Goal: Task Accomplishment & Management: Use online tool/utility

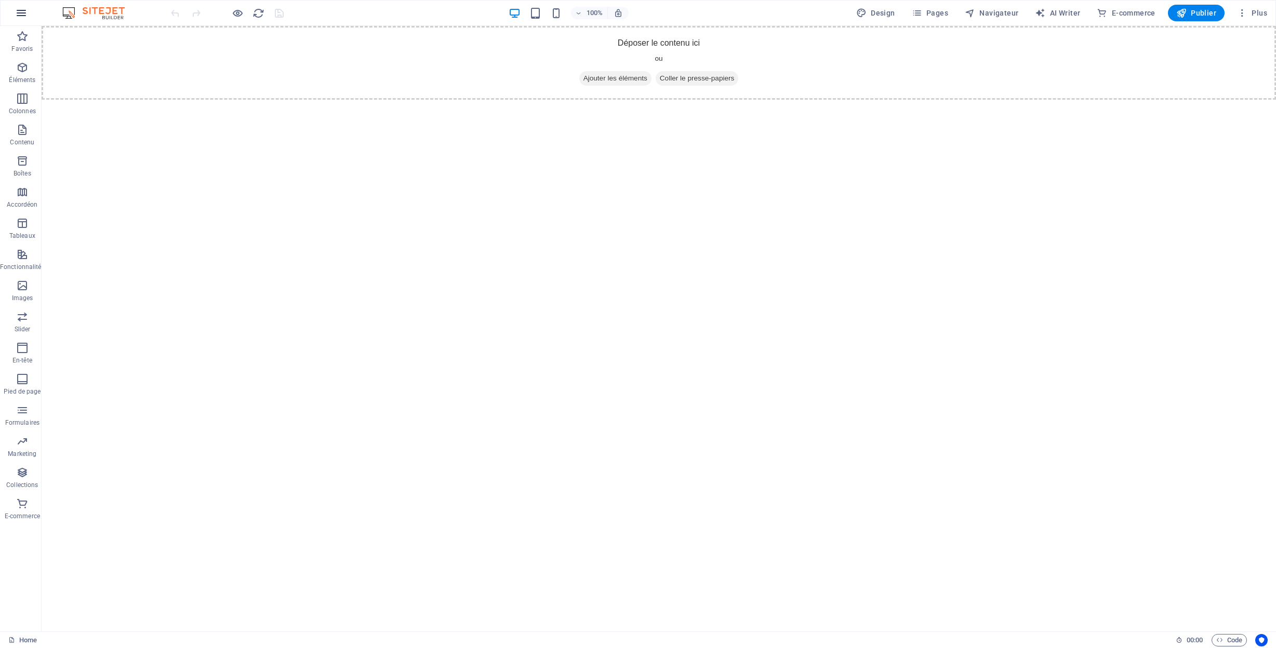
click at [24, 14] on icon "button" at bounding box center [21, 13] width 12 height 12
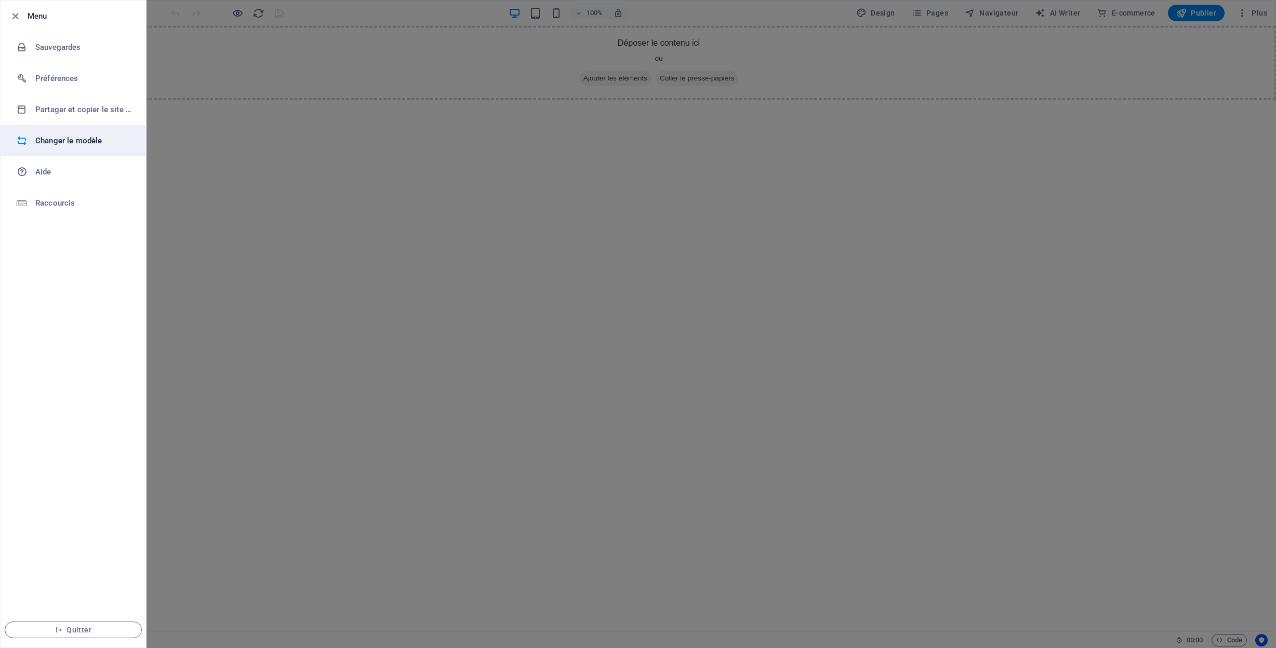
click at [64, 139] on h6 "Changer le modèle" at bounding box center [83, 141] width 96 height 12
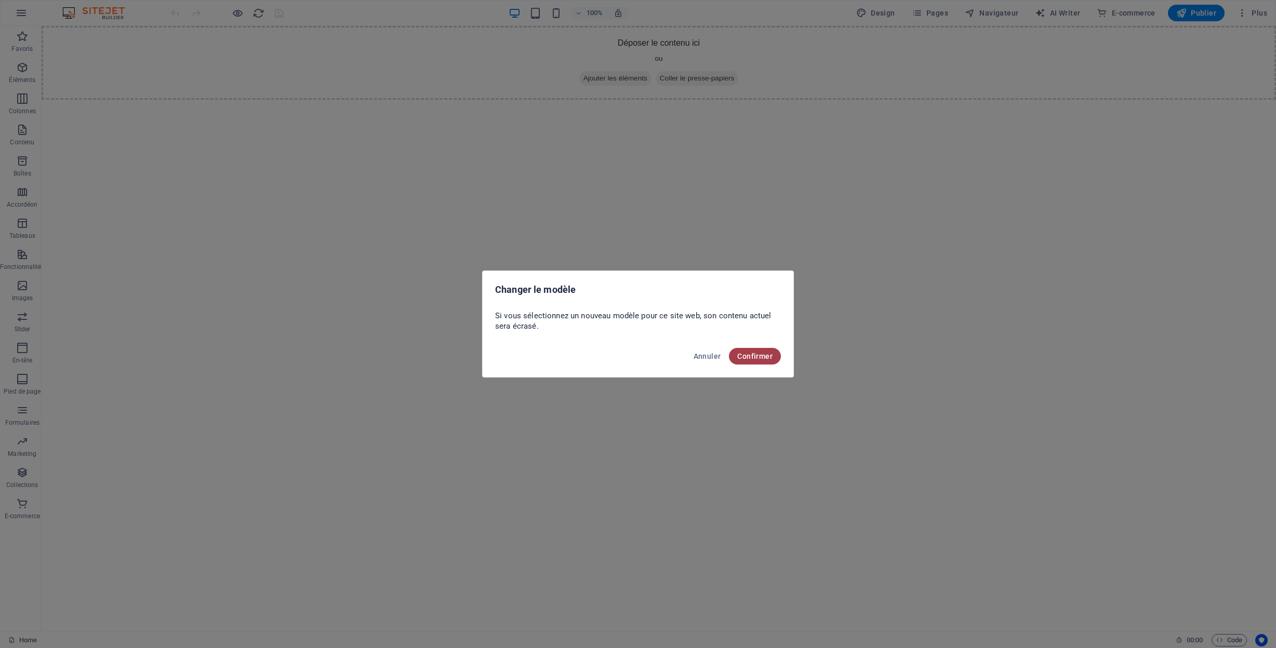
click at [763, 359] on span "Confirmer" at bounding box center [754, 356] width 35 height 8
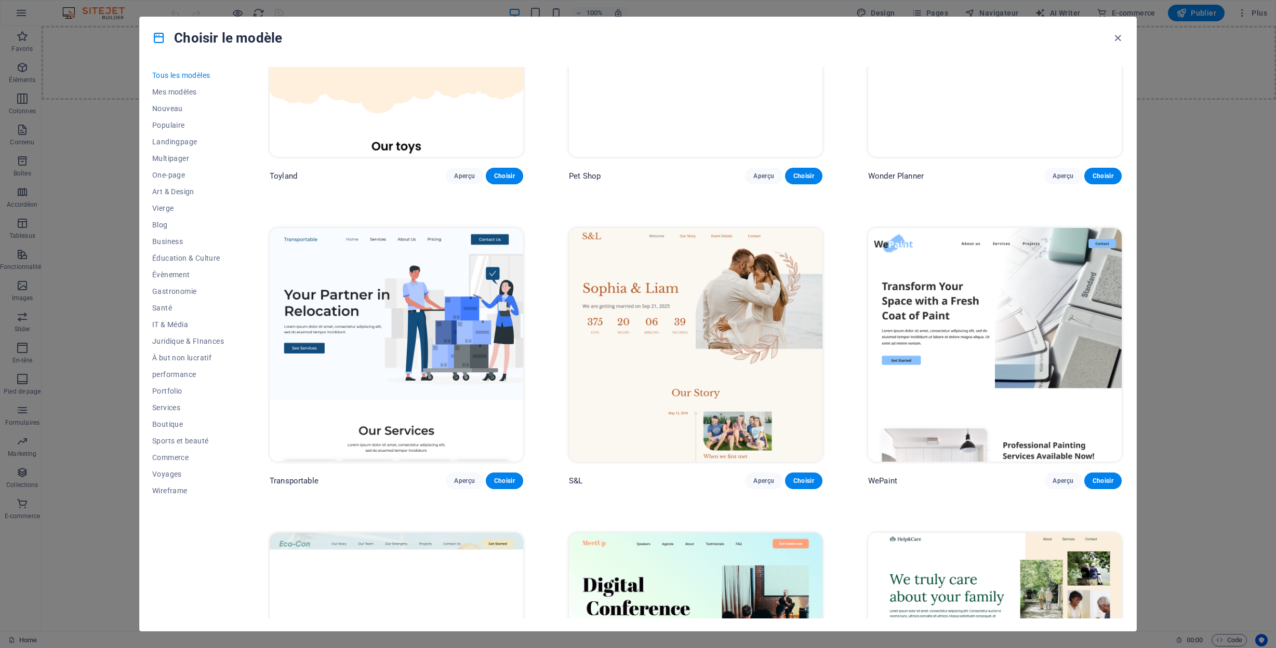
scroll to position [1091, 0]
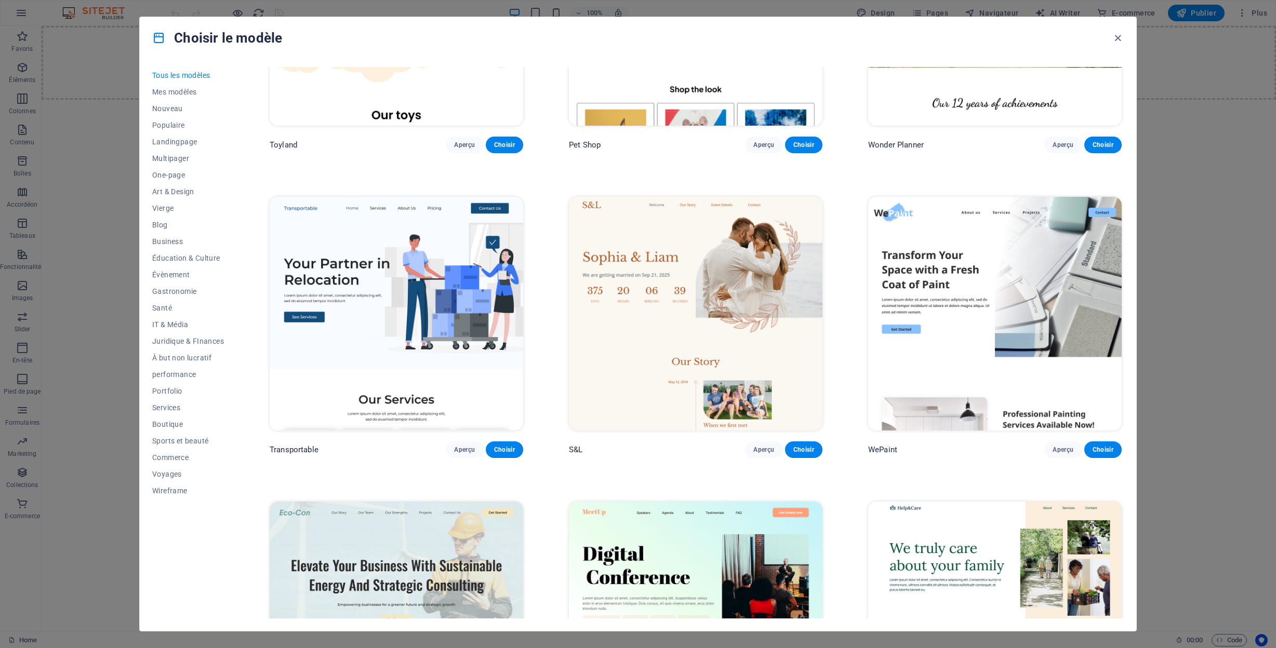
click at [703, 291] on img at bounding box center [696, 314] width 254 height 234
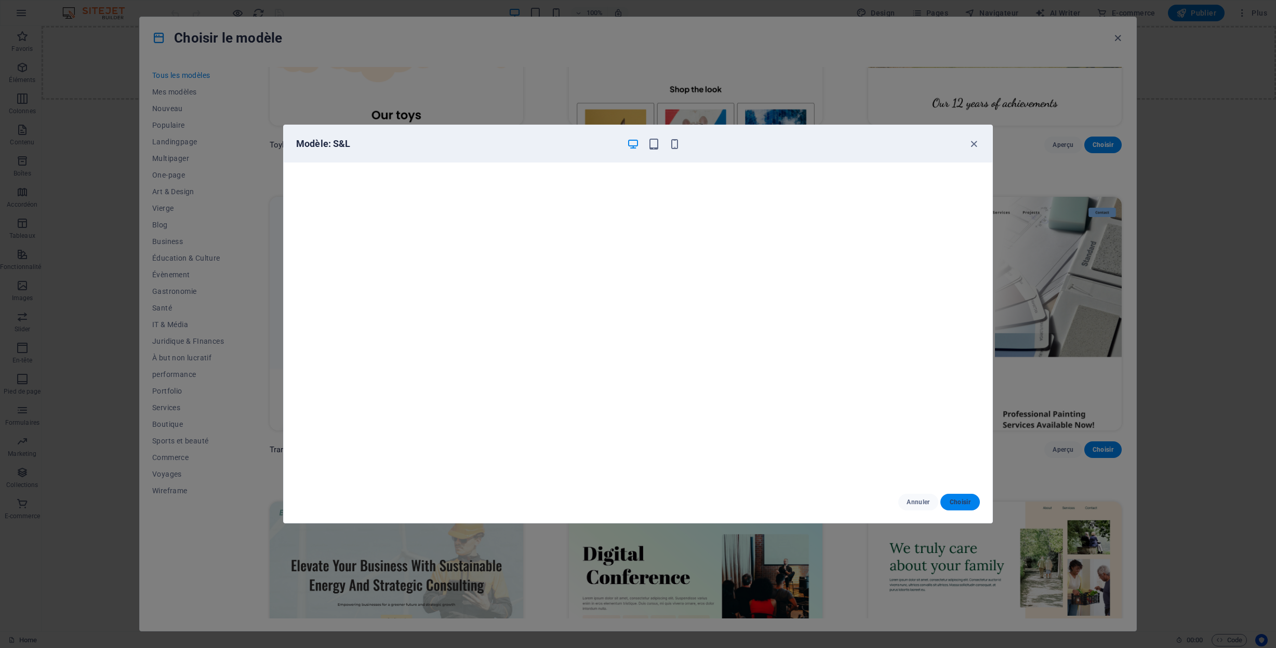
click at [965, 496] on button "Choisir" at bounding box center [959, 502] width 39 height 17
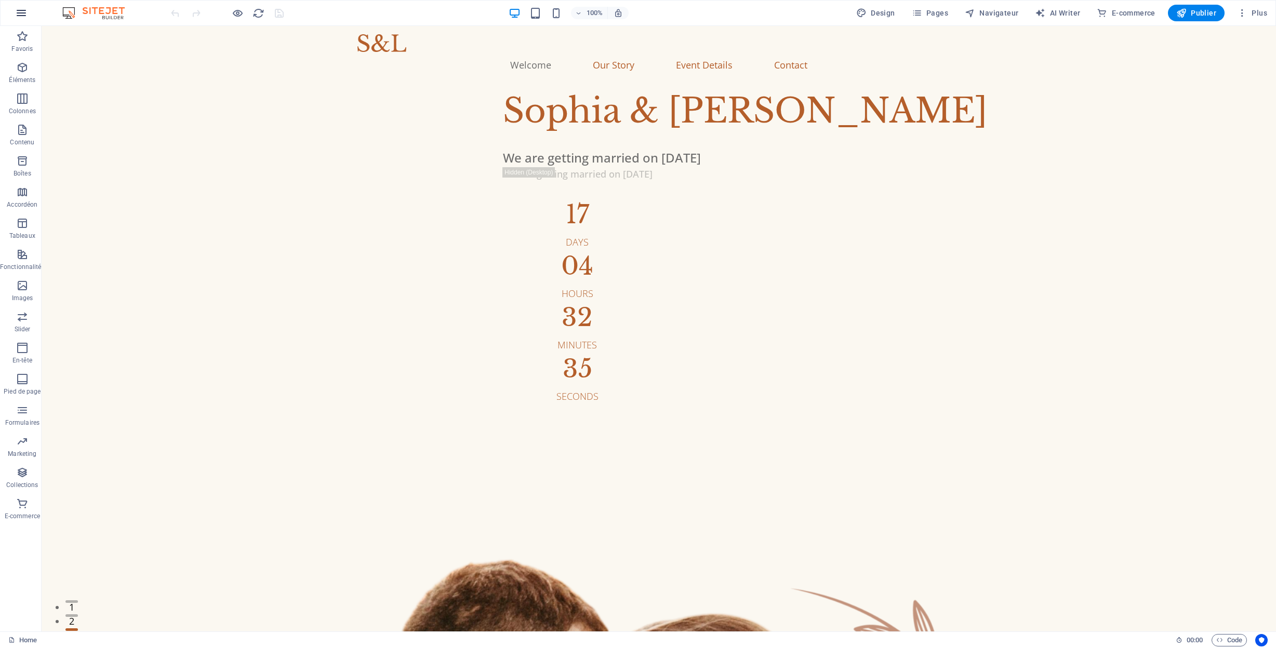
click at [22, 16] on icon "button" at bounding box center [21, 13] width 12 height 12
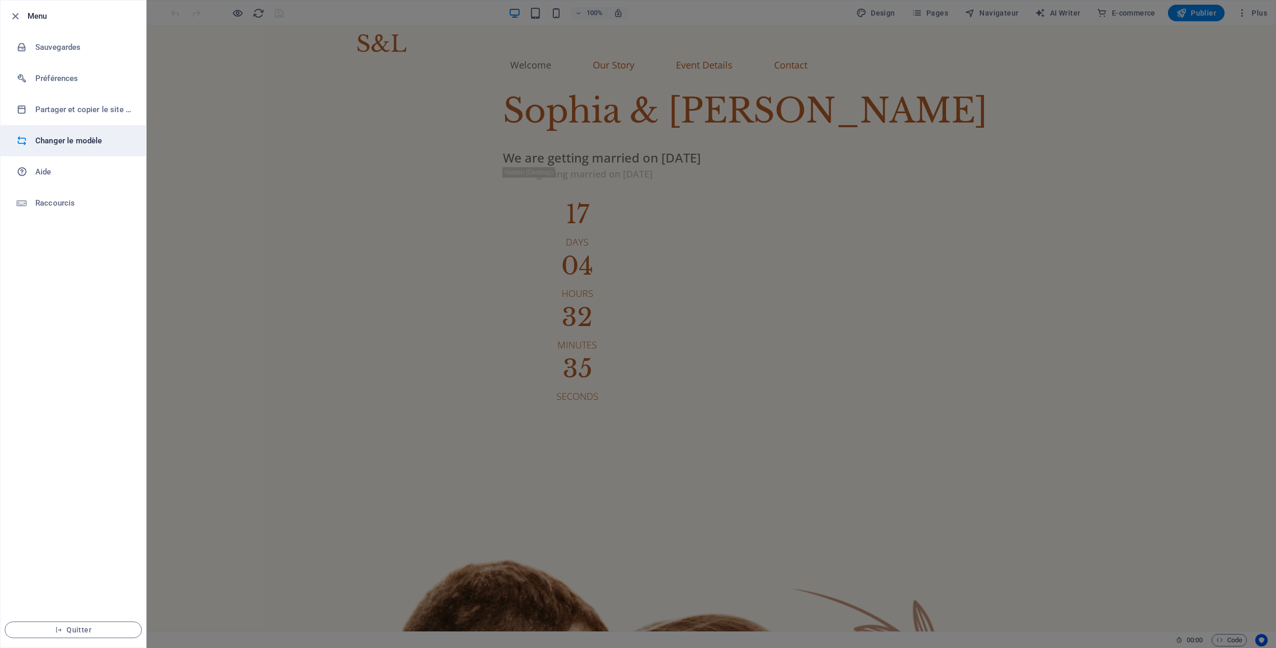
click at [46, 143] on h6 "Changer le modèle" at bounding box center [83, 141] width 96 height 12
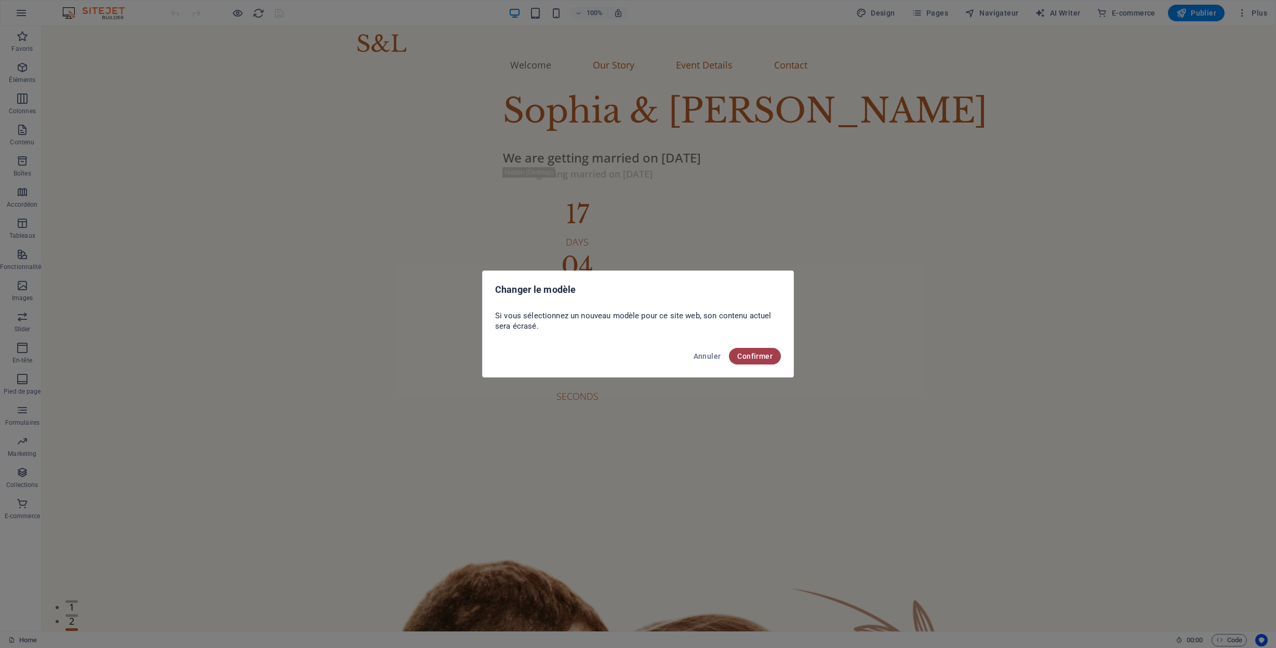
click at [755, 355] on span "Confirmer" at bounding box center [754, 356] width 35 height 8
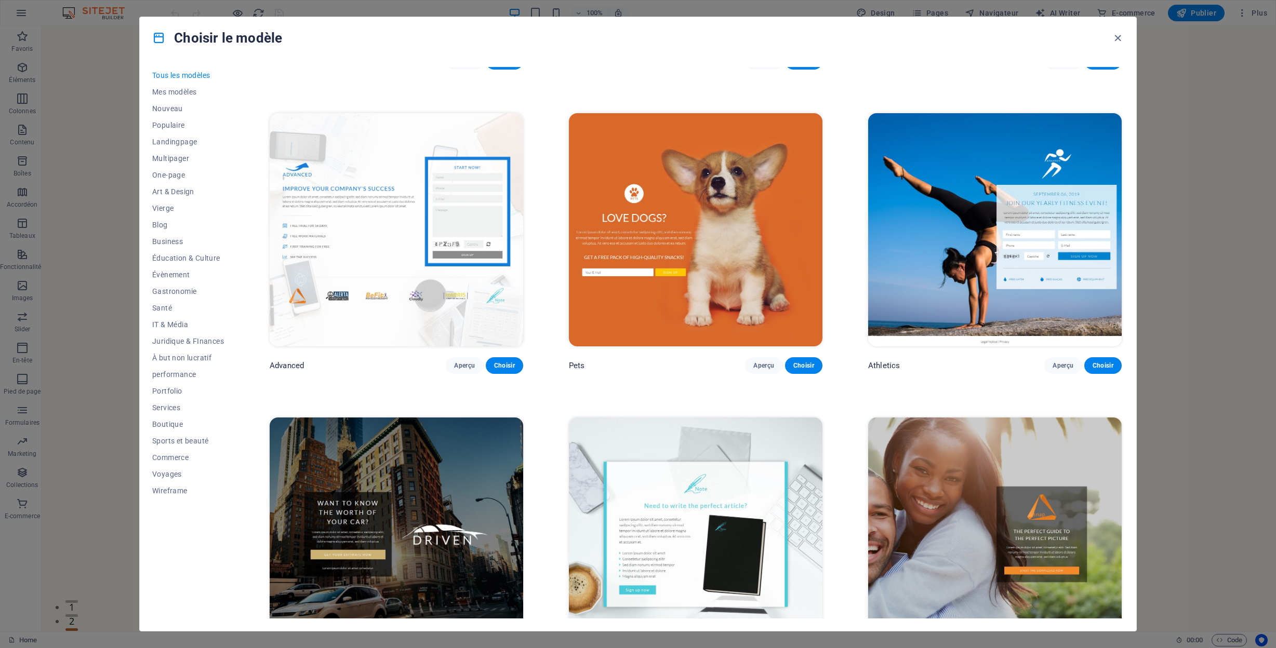
scroll to position [17309, 0]
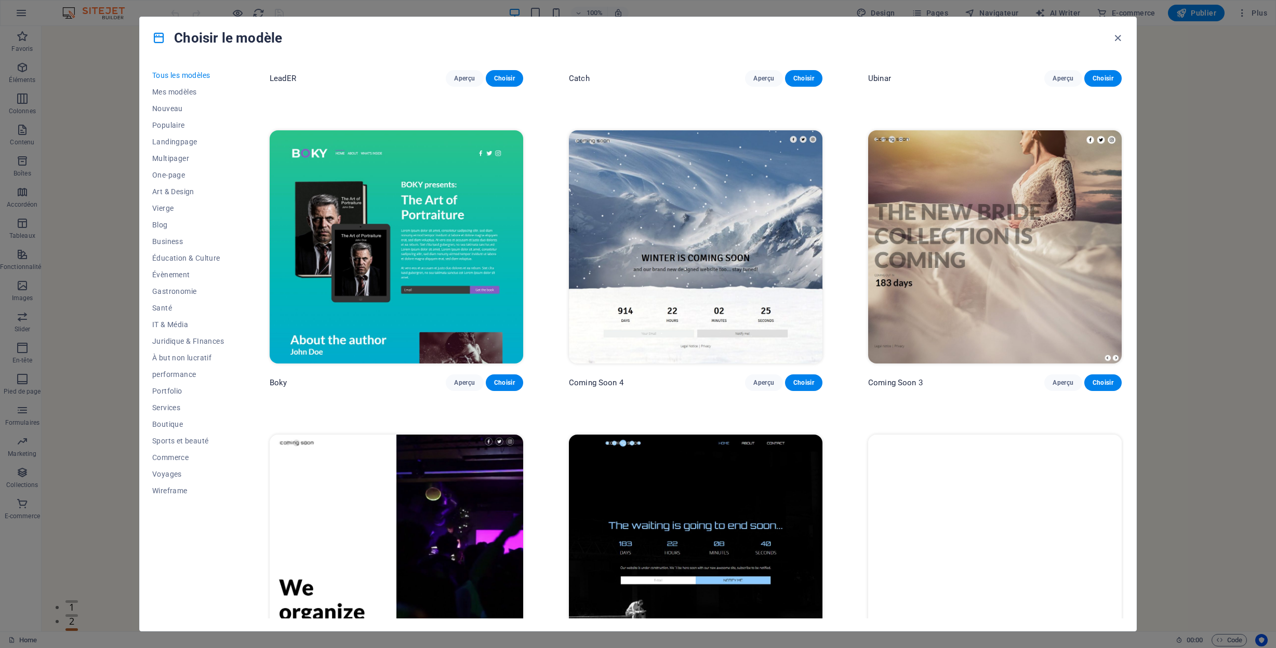
click at [952, 474] on img at bounding box center [995, 552] width 254 height 234
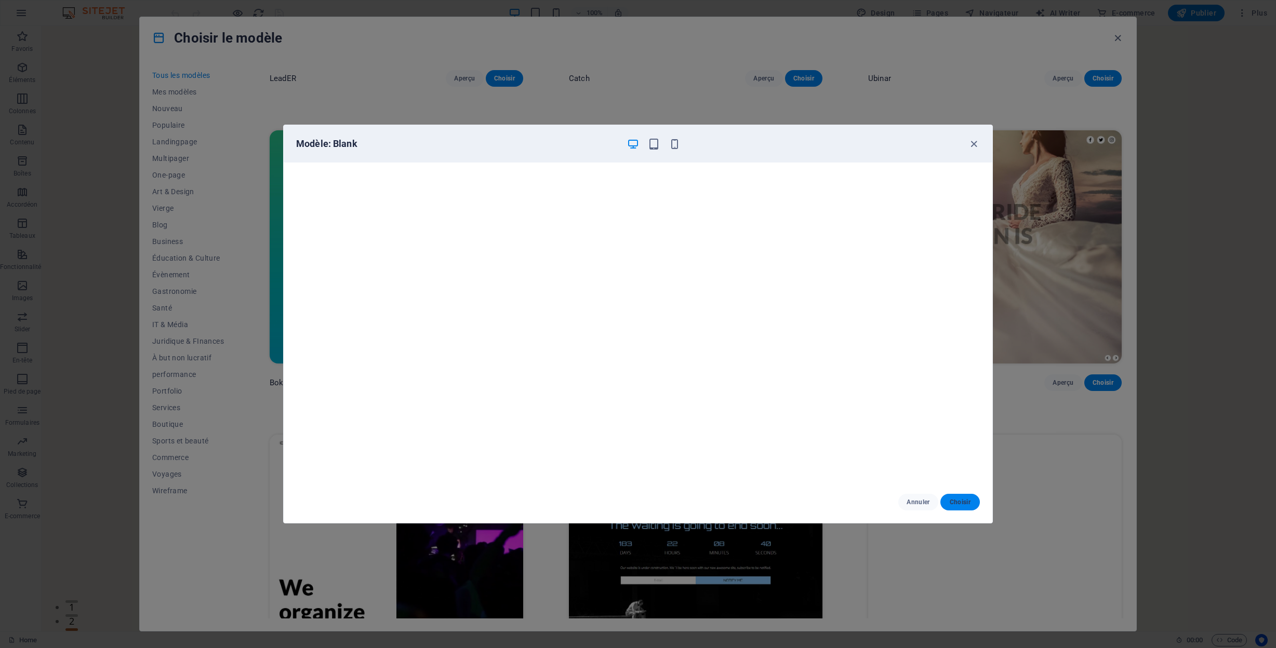
click at [960, 509] on button "Choisir" at bounding box center [959, 502] width 39 height 17
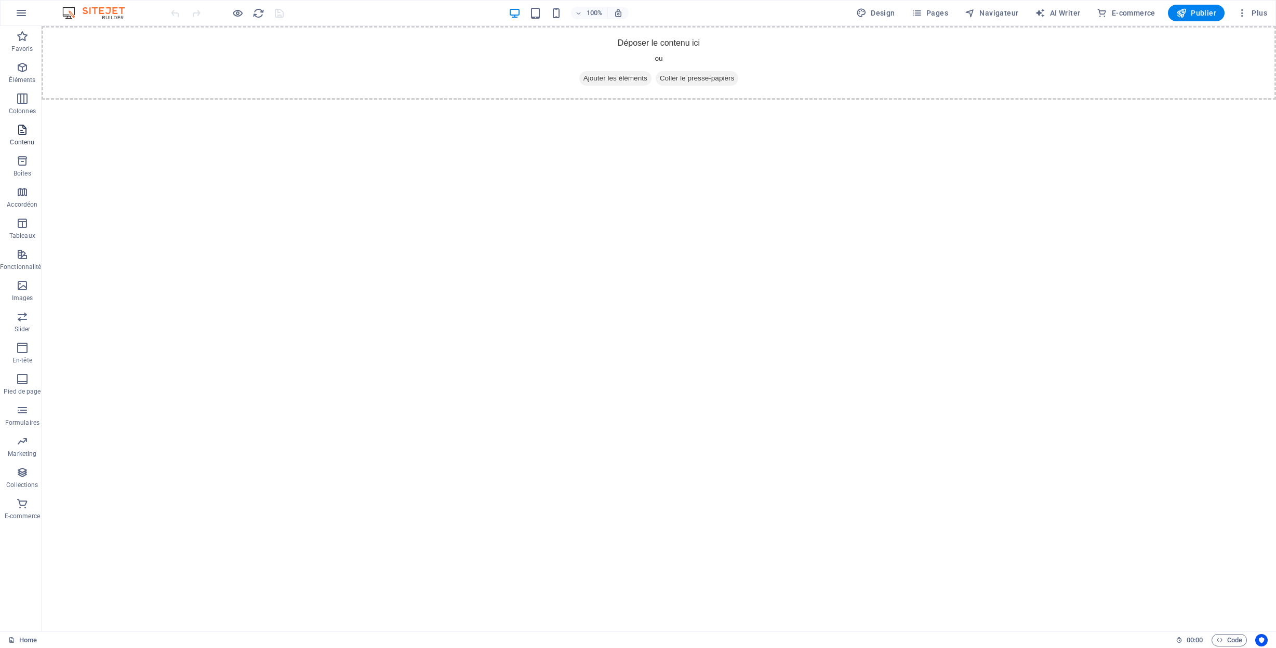
click at [21, 136] on span "Contenu" at bounding box center [22, 136] width 45 height 25
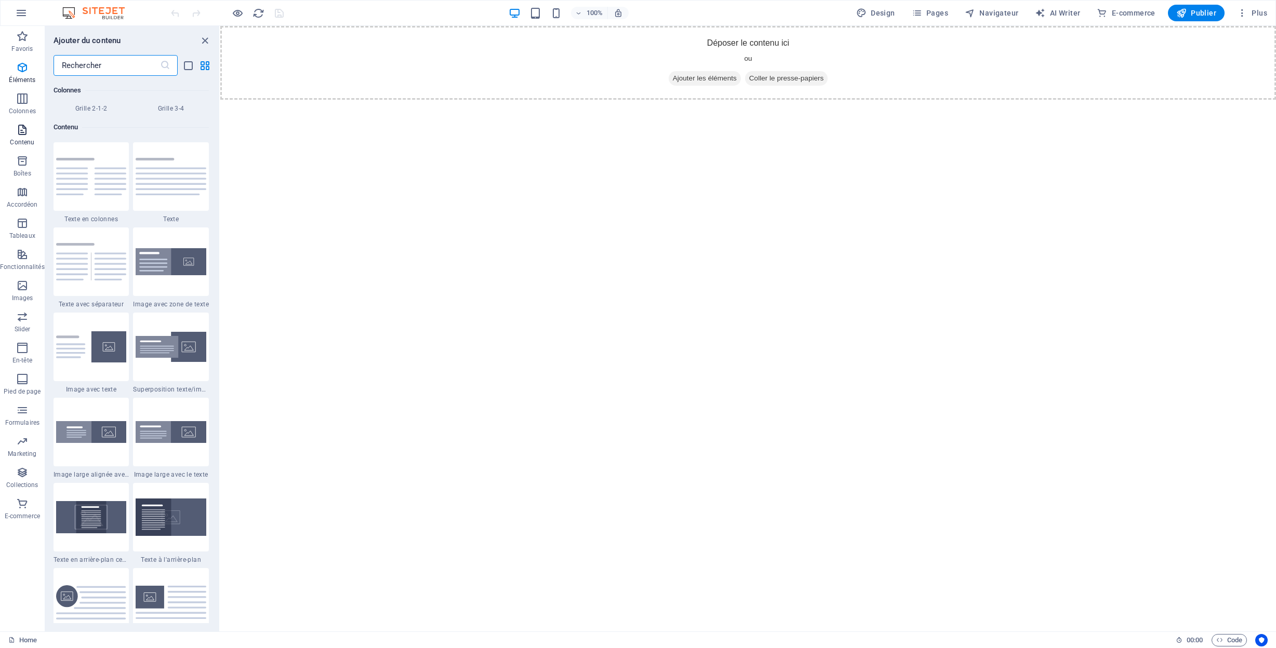
scroll to position [1818, 0]
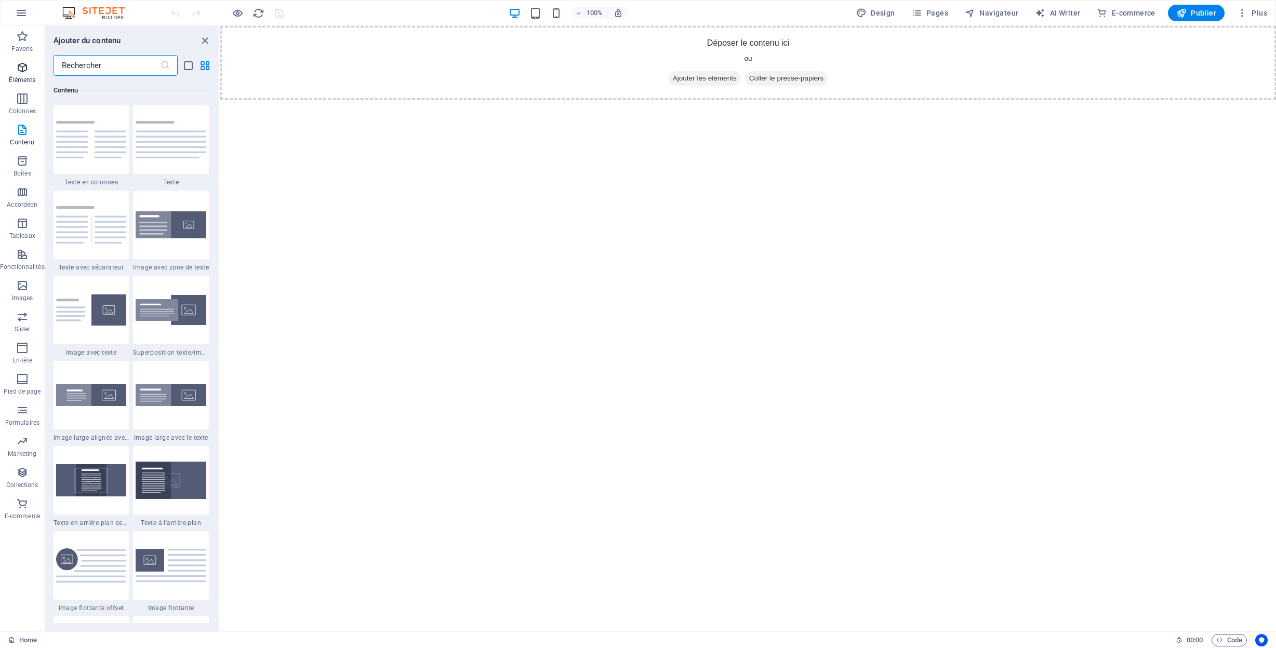
click at [25, 65] on icon "button" at bounding box center [22, 67] width 12 height 12
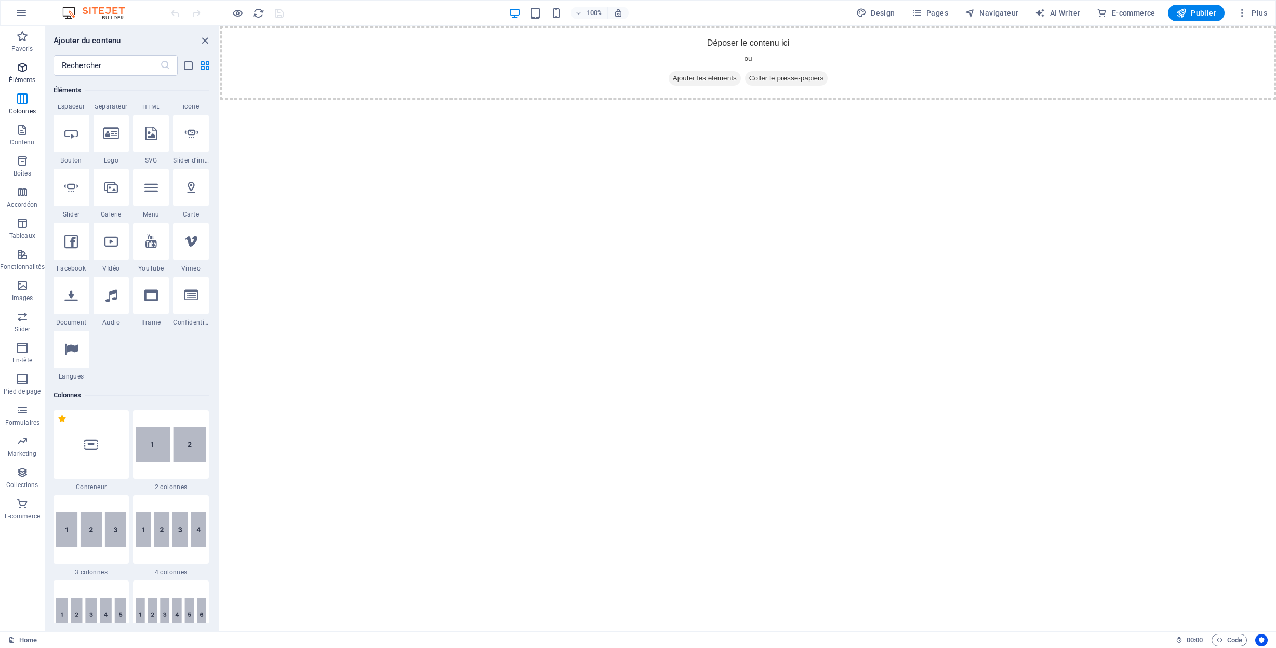
scroll to position [111, 0]
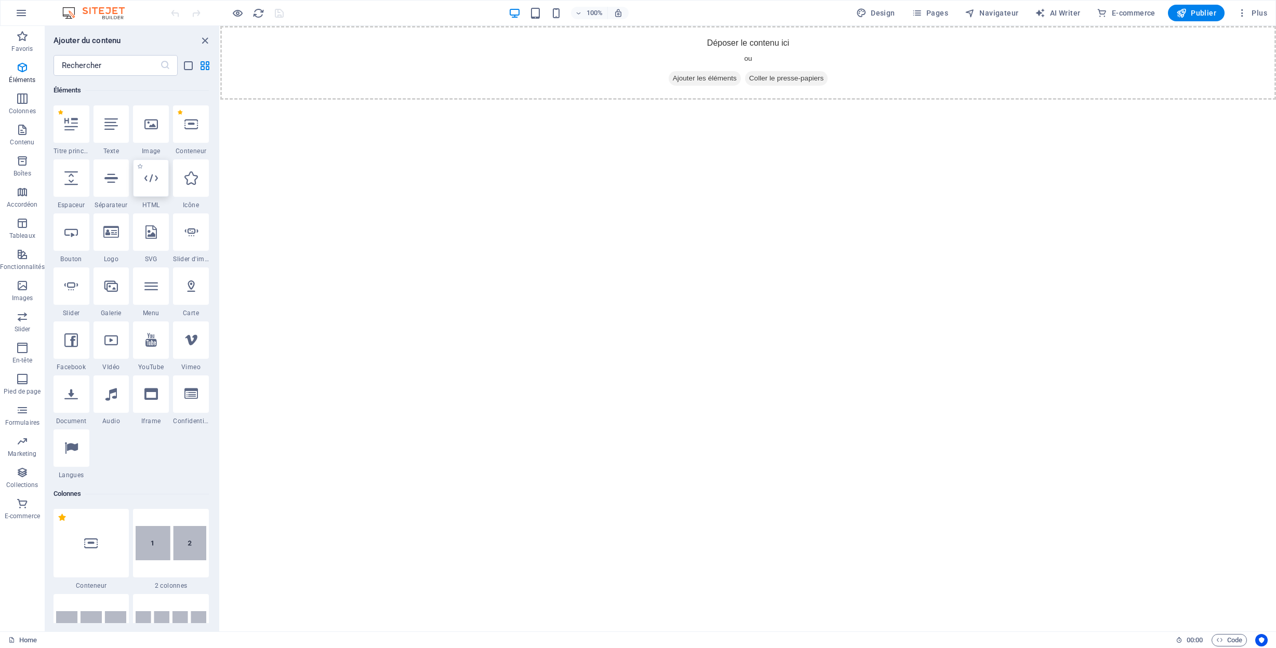
click at [152, 180] on icon at bounding box center [151, 178] width 14 height 14
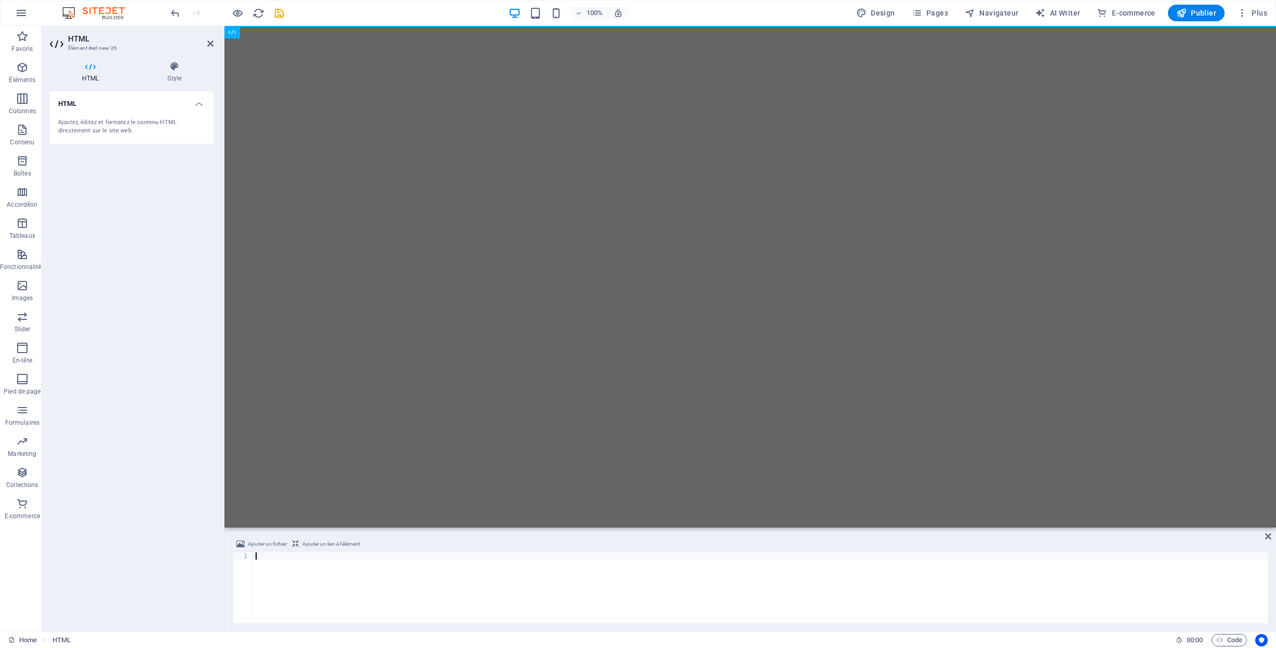
click at [339, 568] on div at bounding box center [761, 595] width 1014 height 85
paste textarea "</html>"
type textarea "</html>"
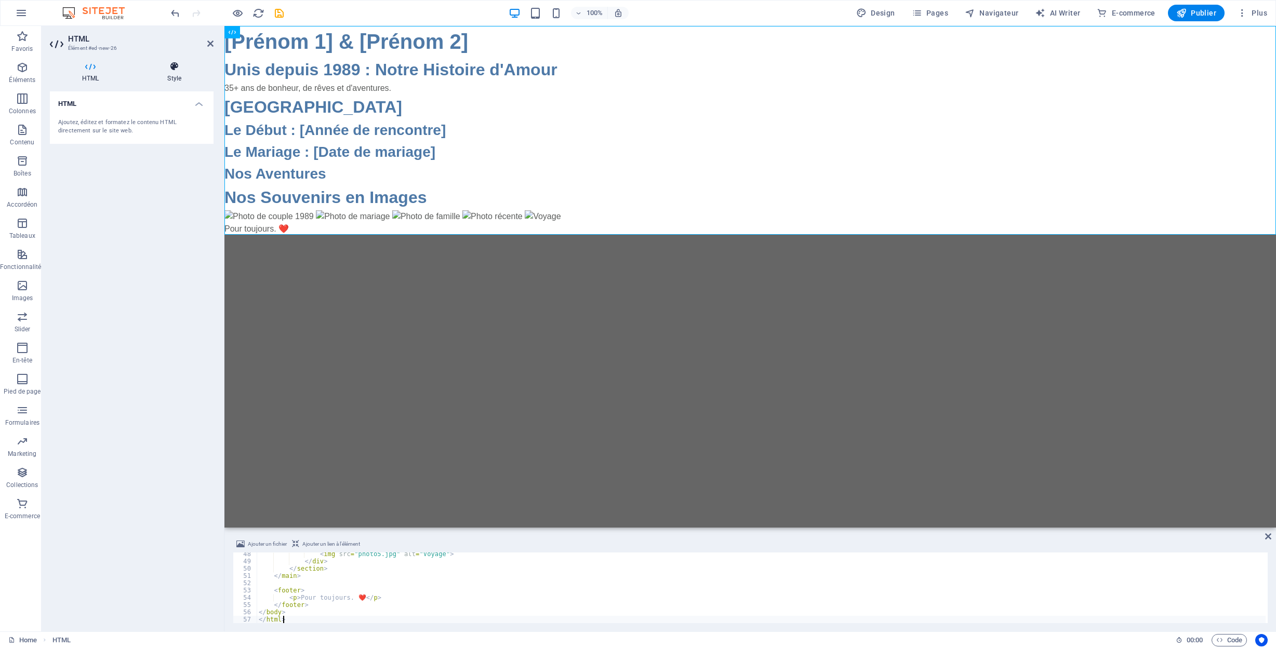
click at [178, 70] on icon at bounding box center [174, 66] width 78 height 10
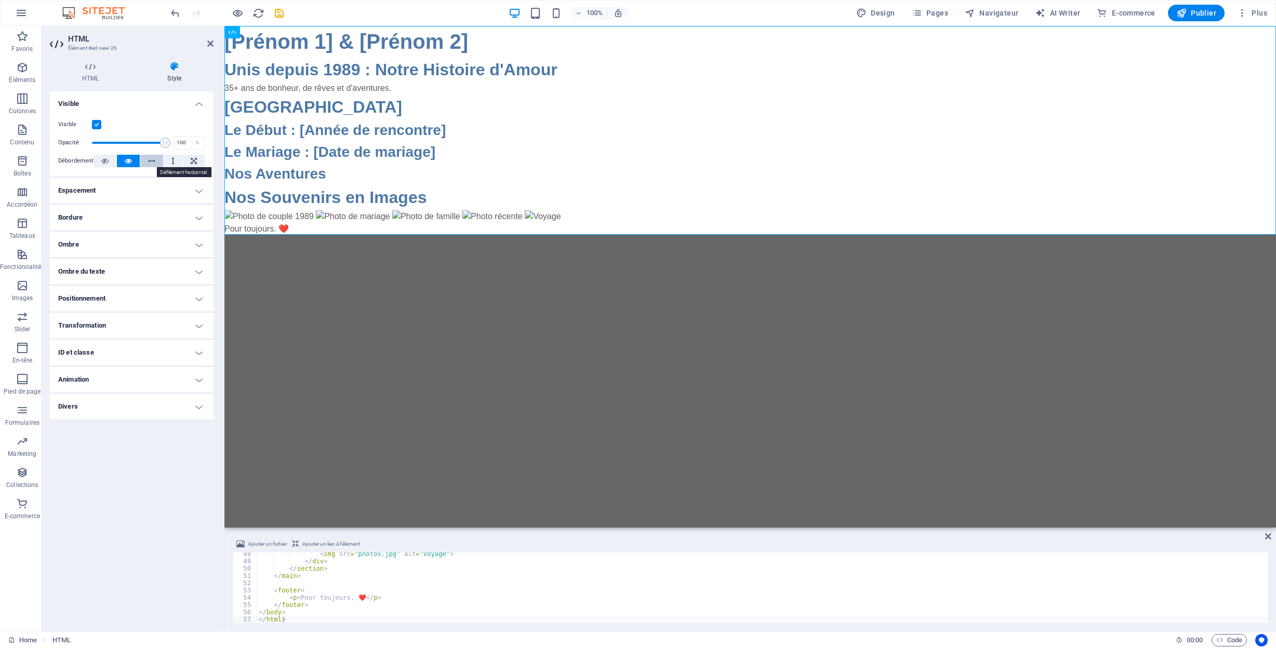
click at [151, 161] on icon at bounding box center [151, 161] width 7 height 12
click at [130, 161] on icon at bounding box center [128, 161] width 7 height 12
click at [103, 325] on h4 "Transformation" at bounding box center [132, 325] width 164 height 25
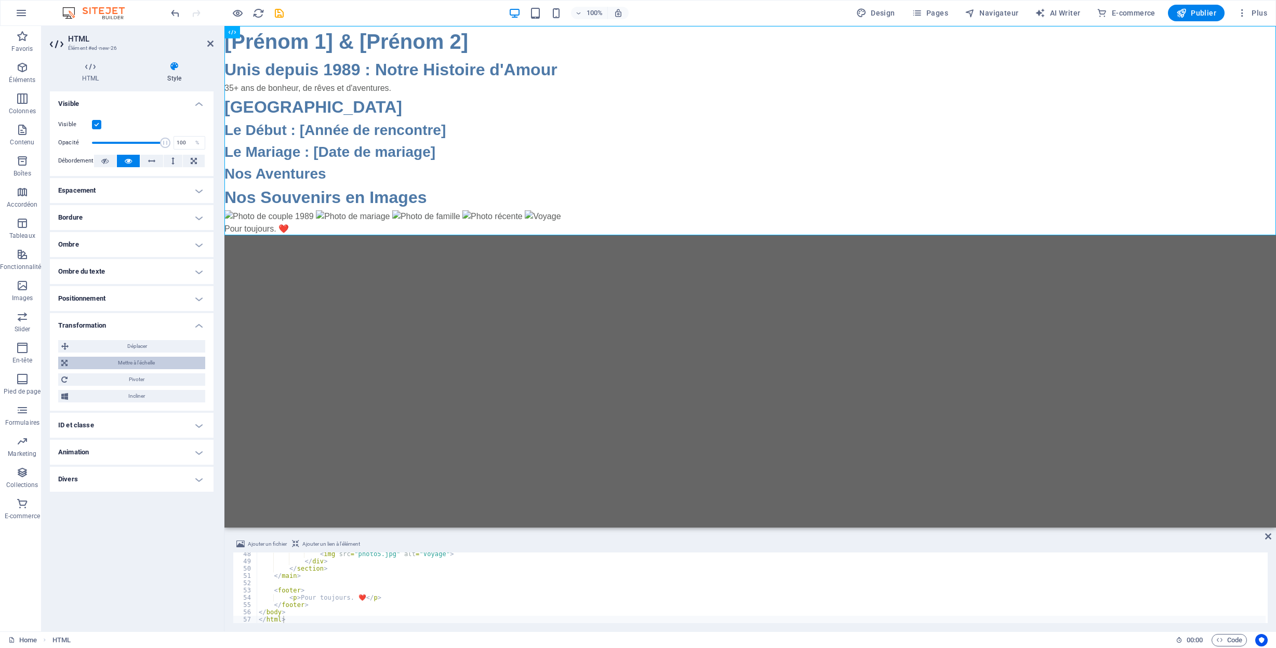
click at [117, 363] on span "Mettre à l'échelle" at bounding box center [136, 363] width 131 height 12
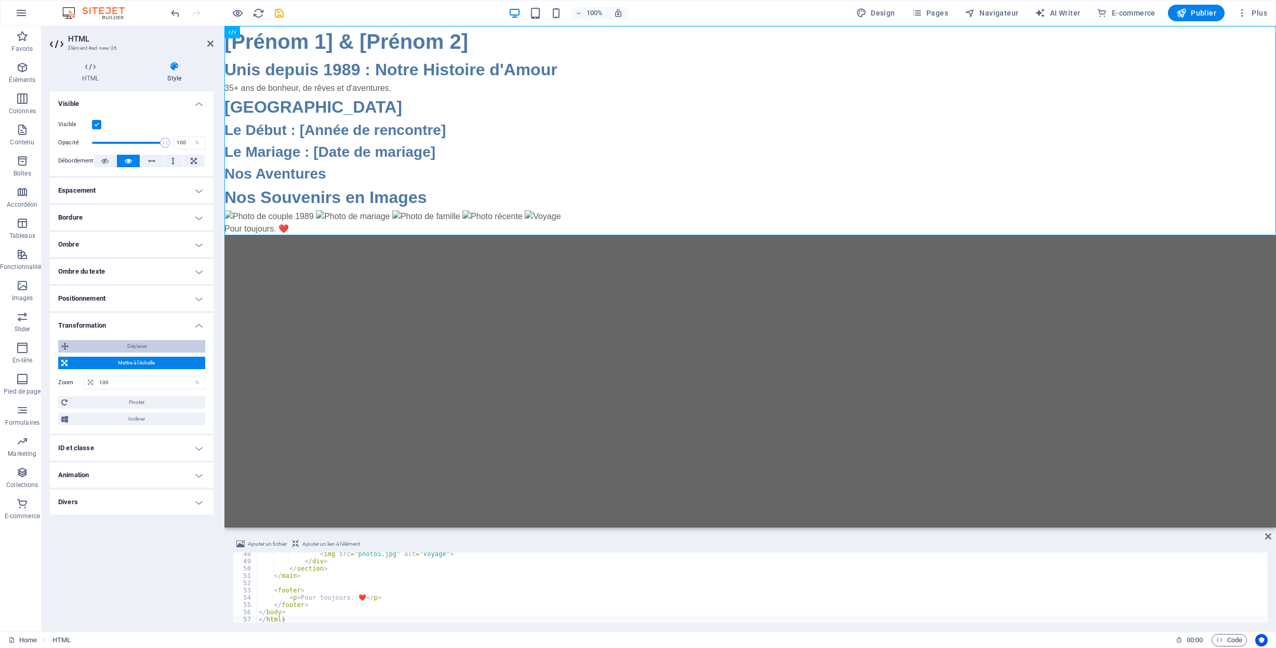
click at [116, 351] on span "Déplacer" at bounding box center [137, 346] width 130 height 12
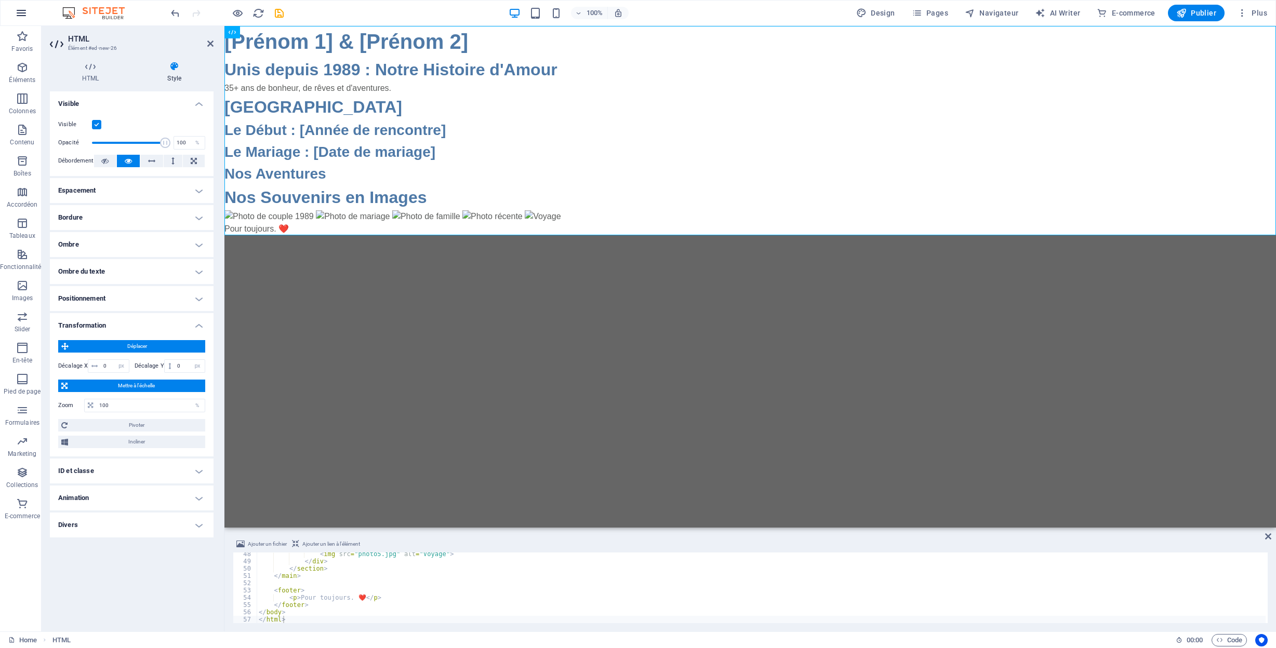
click at [19, 15] on icon "button" at bounding box center [21, 13] width 12 height 12
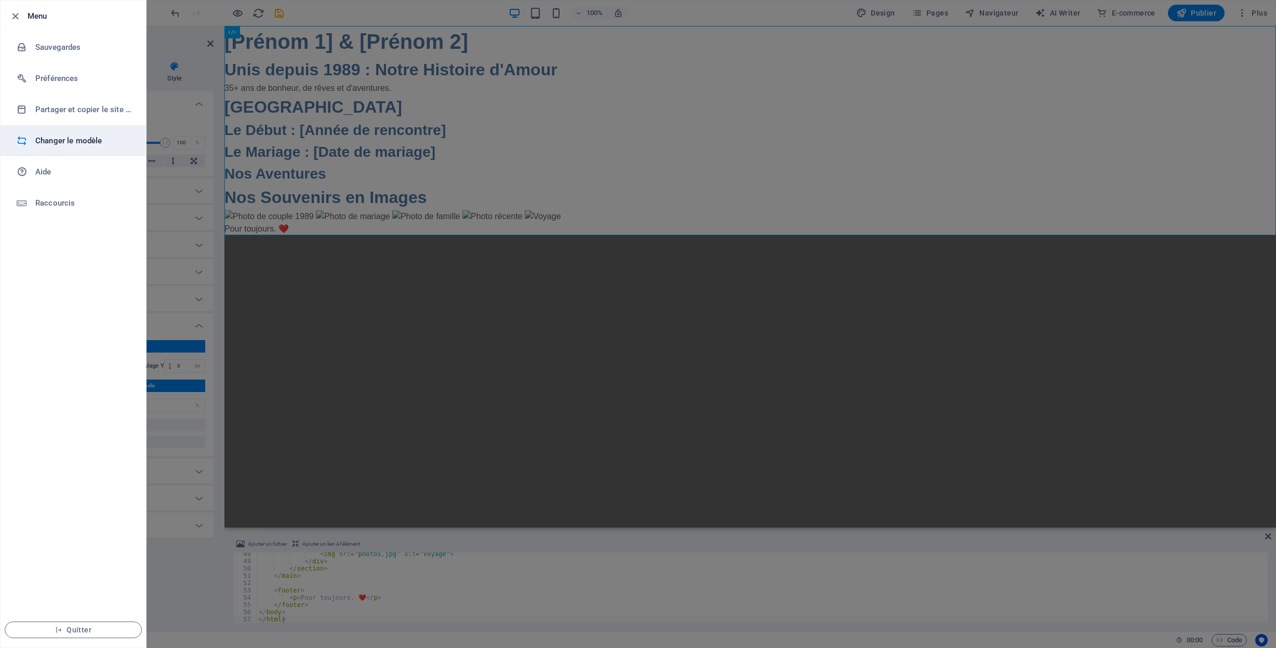
click at [75, 139] on h6 "Changer le modèle" at bounding box center [83, 141] width 96 height 12
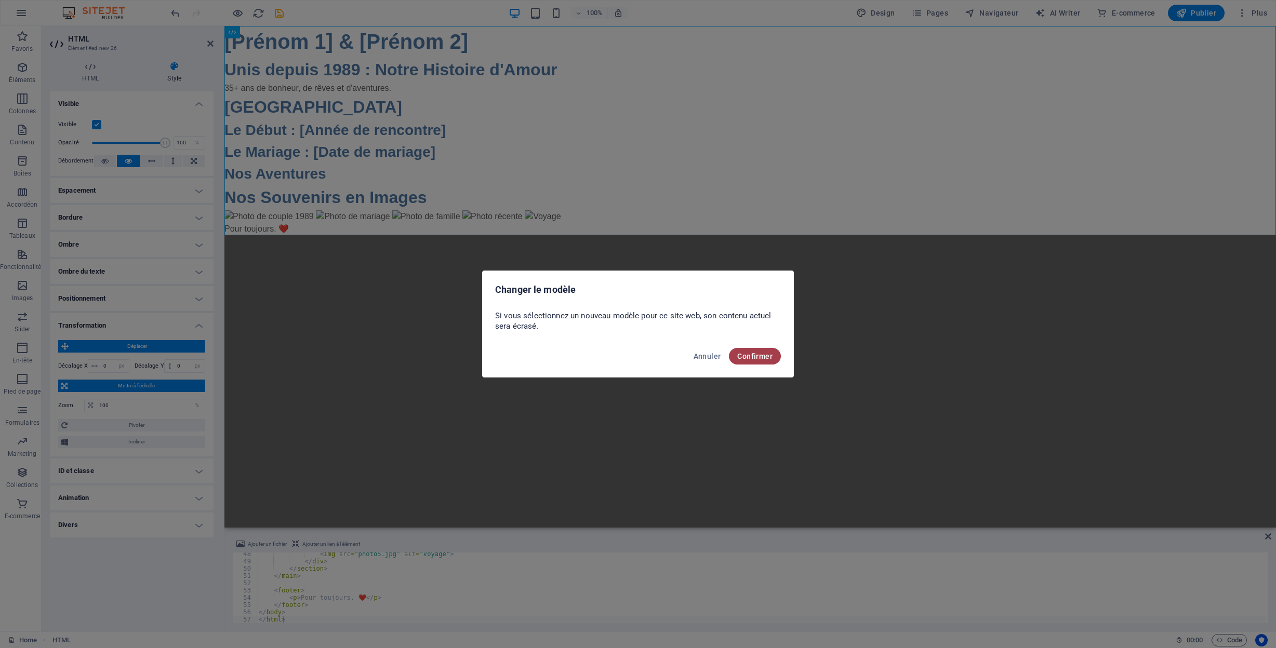
click at [769, 352] on span "Confirmer" at bounding box center [754, 356] width 35 height 8
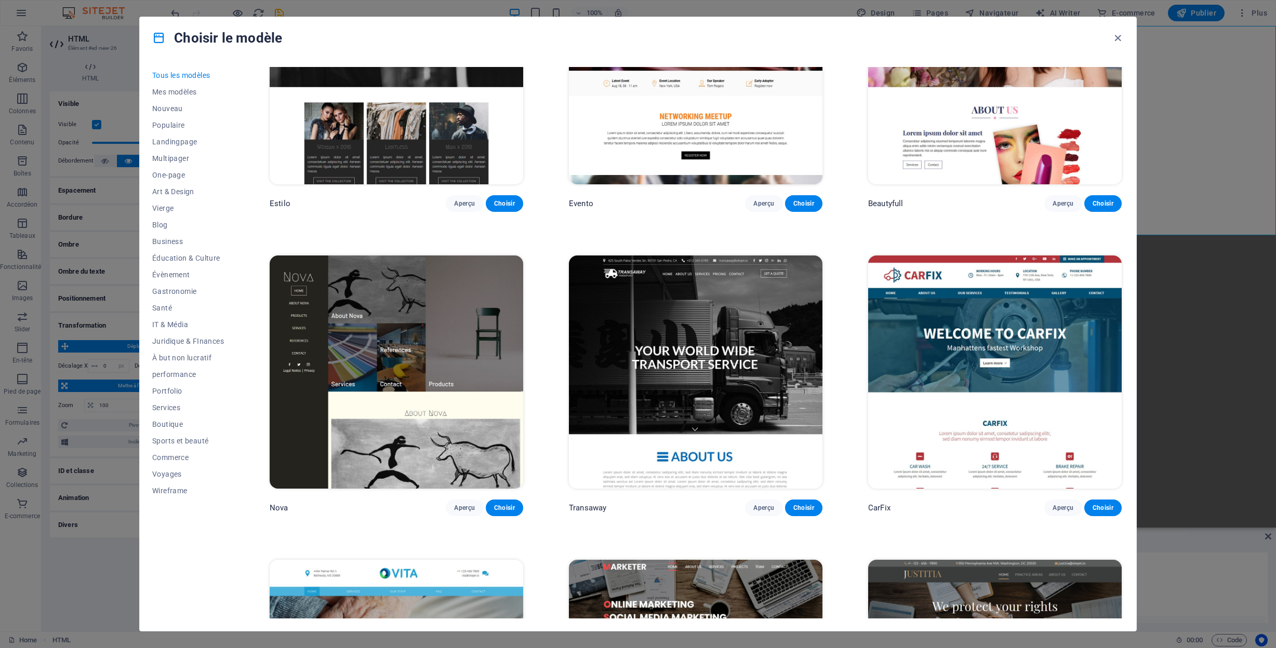
scroll to position [12893, 0]
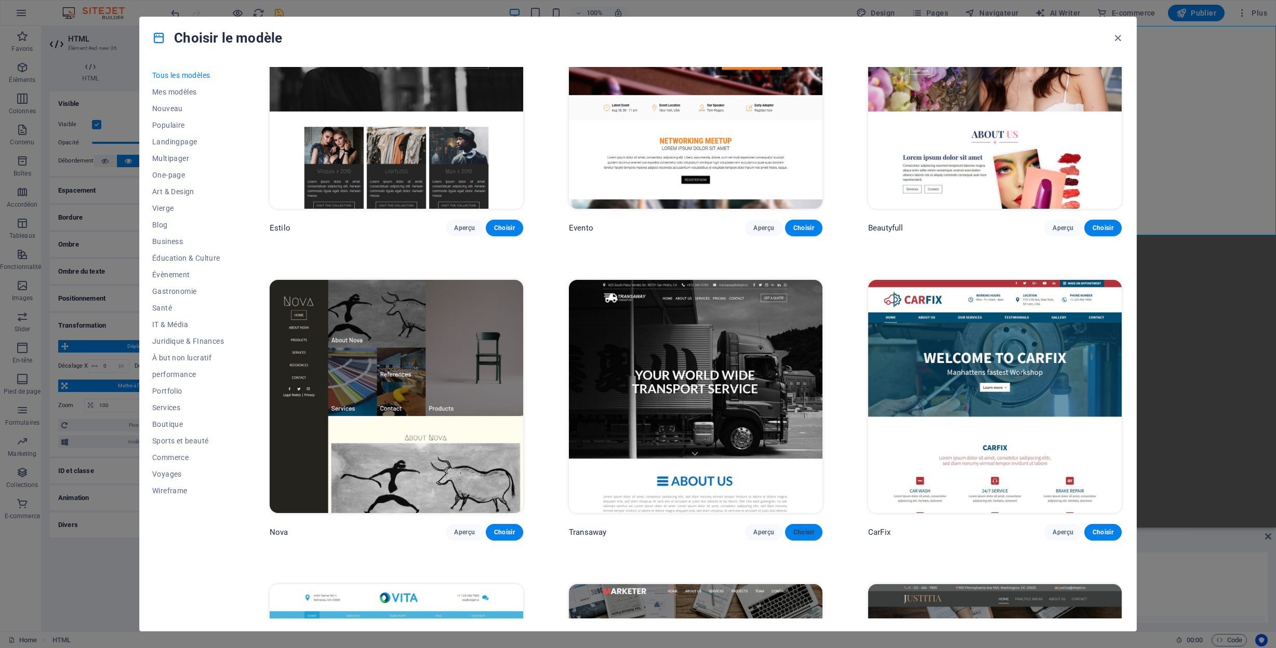
click at [810, 528] on span "Choisir" at bounding box center [803, 532] width 21 height 8
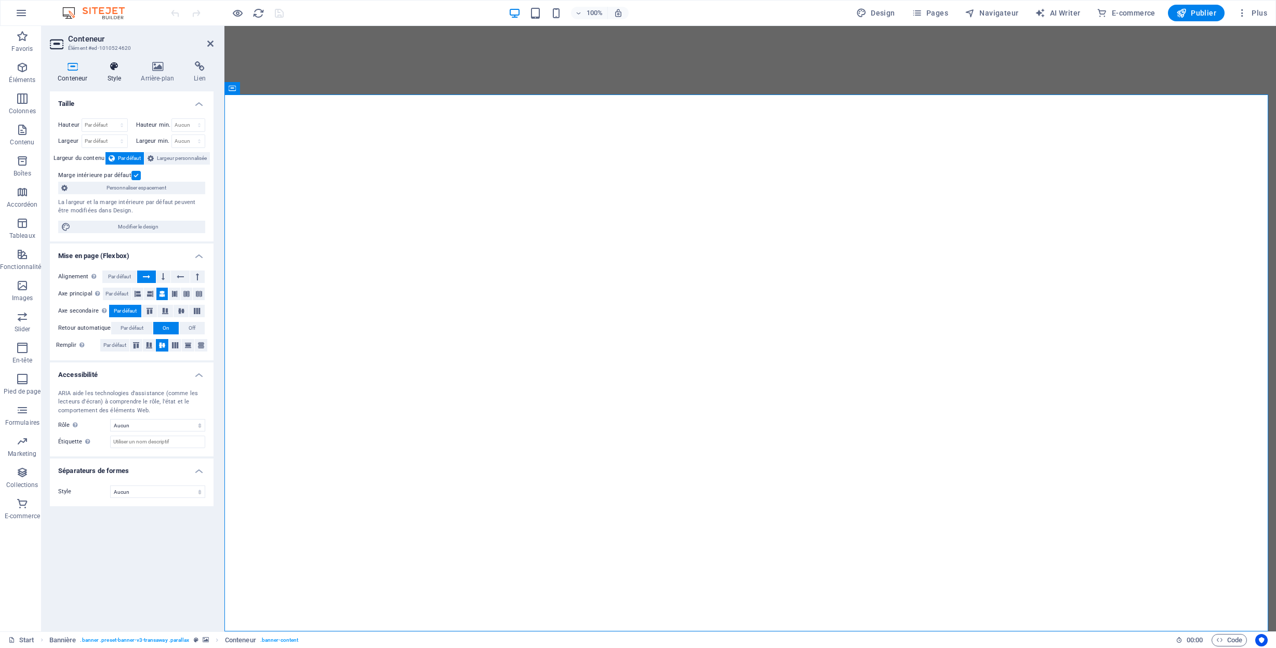
click at [110, 69] on icon at bounding box center [114, 66] width 30 height 10
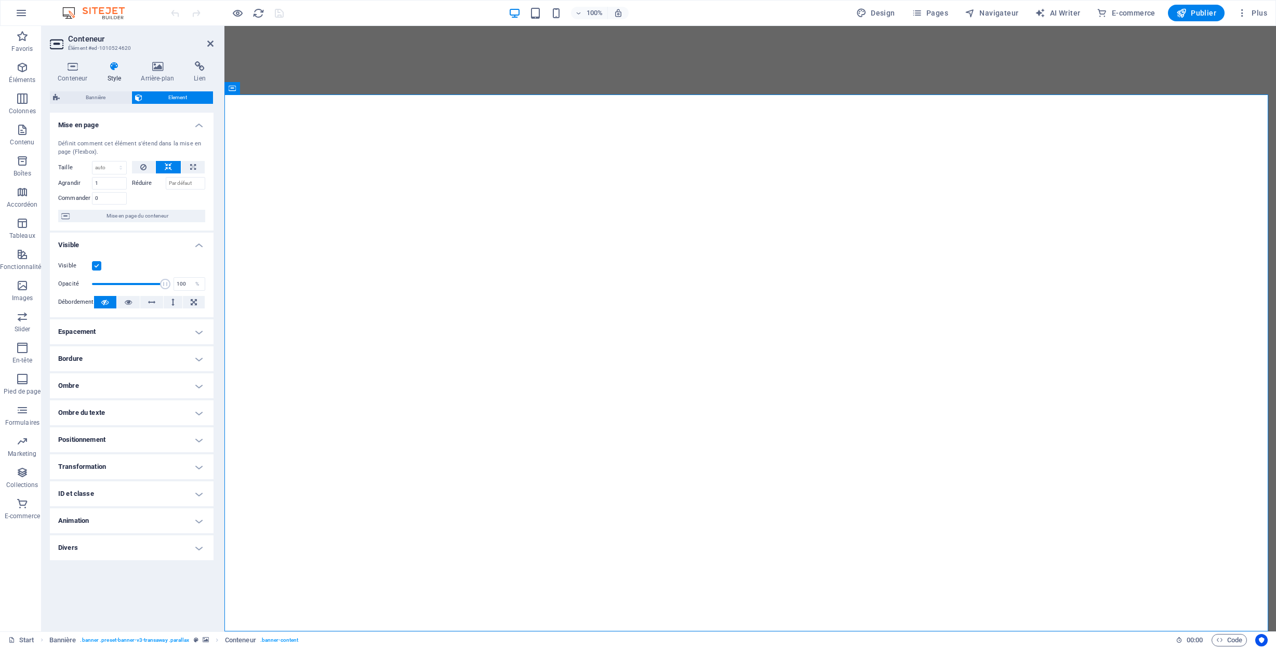
click at [164, 525] on h4 "Animation" at bounding box center [132, 521] width 164 height 25
click at [169, 521] on h4 "Animation" at bounding box center [132, 518] width 164 height 19
click at [150, 68] on icon at bounding box center [157, 66] width 49 height 10
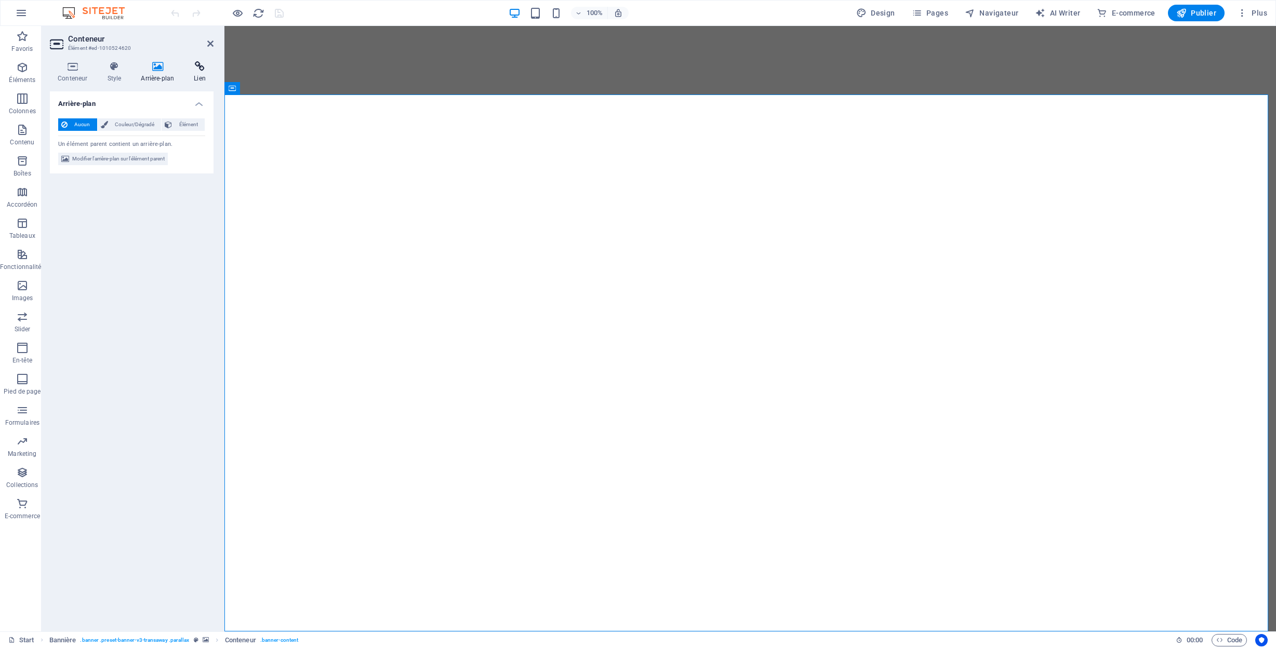
click at [197, 69] on icon at bounding box center [200, 66] width 28 height 10
click at [67, 63] on icon at bounding box center [72, 66] width 45 height 10
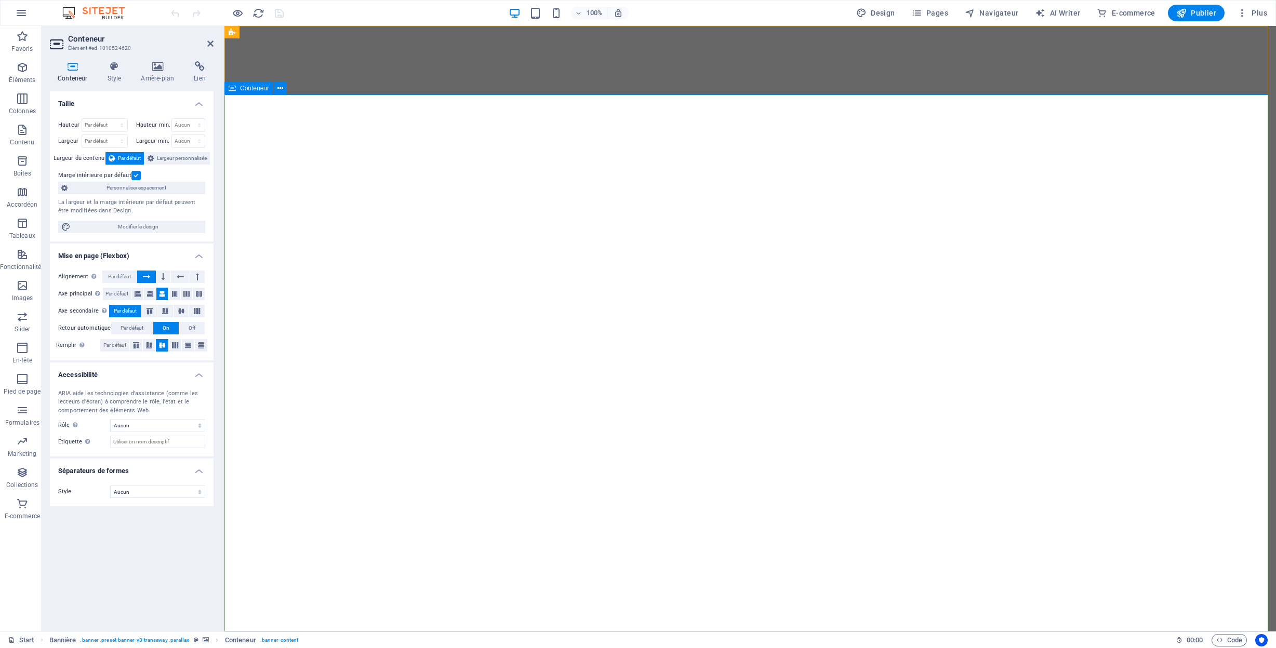
click at [256, 89] on span "Conteneur" at bounding box center [254, 88] width 29 height 6
click at [282, 88] on icon at bounding box center [280, 88] width 6 height 11
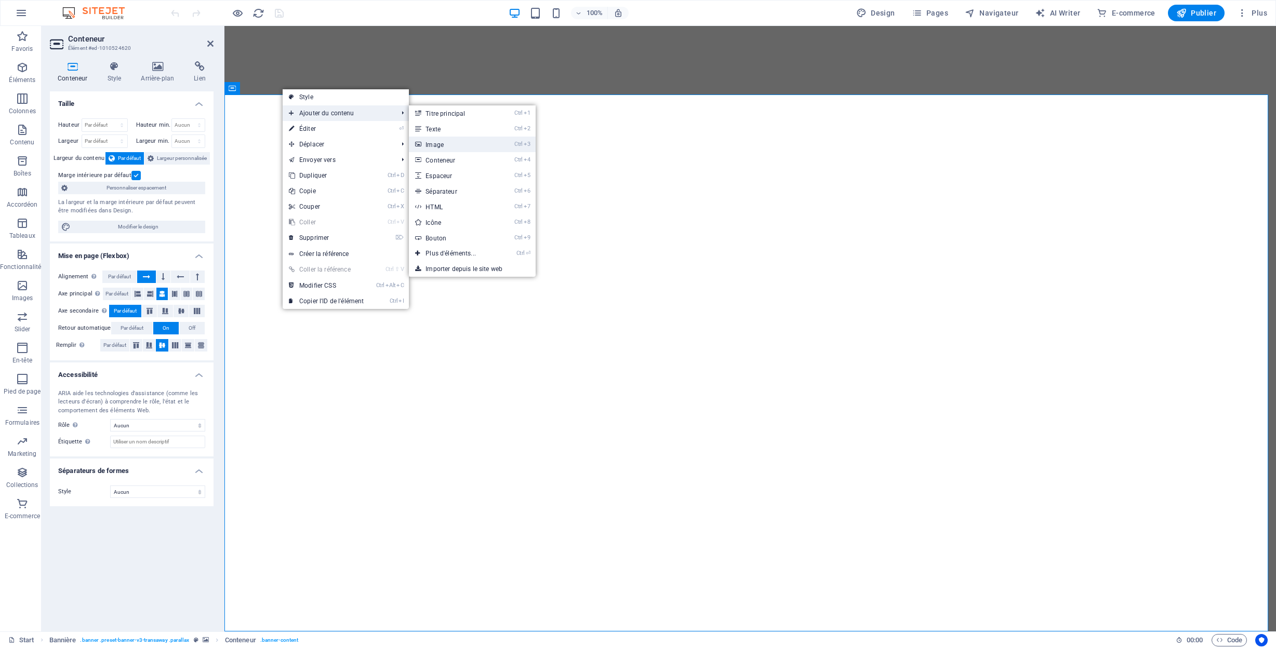
click at [458, 143] on link "Ctrl 3 Image" at bounding box center [453, 145] width 88 height 16
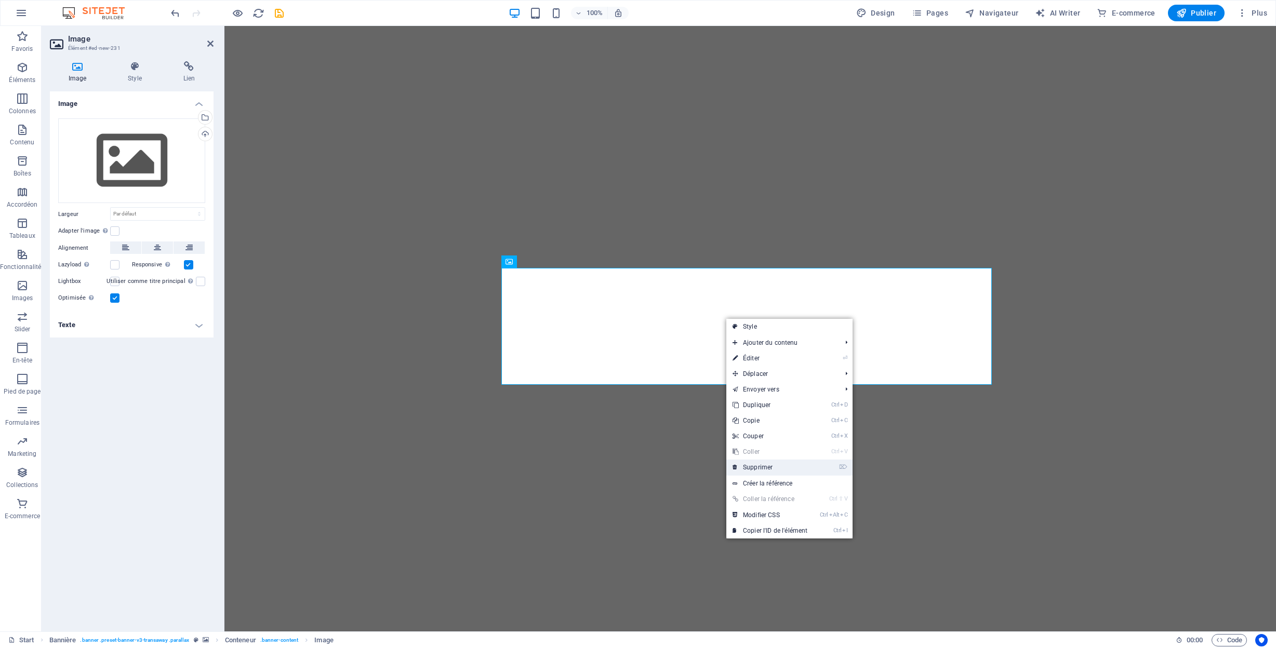
click at [786, 468] on link "⌦ Supprimer" at bounding box center [769, 468] width 87 height 16
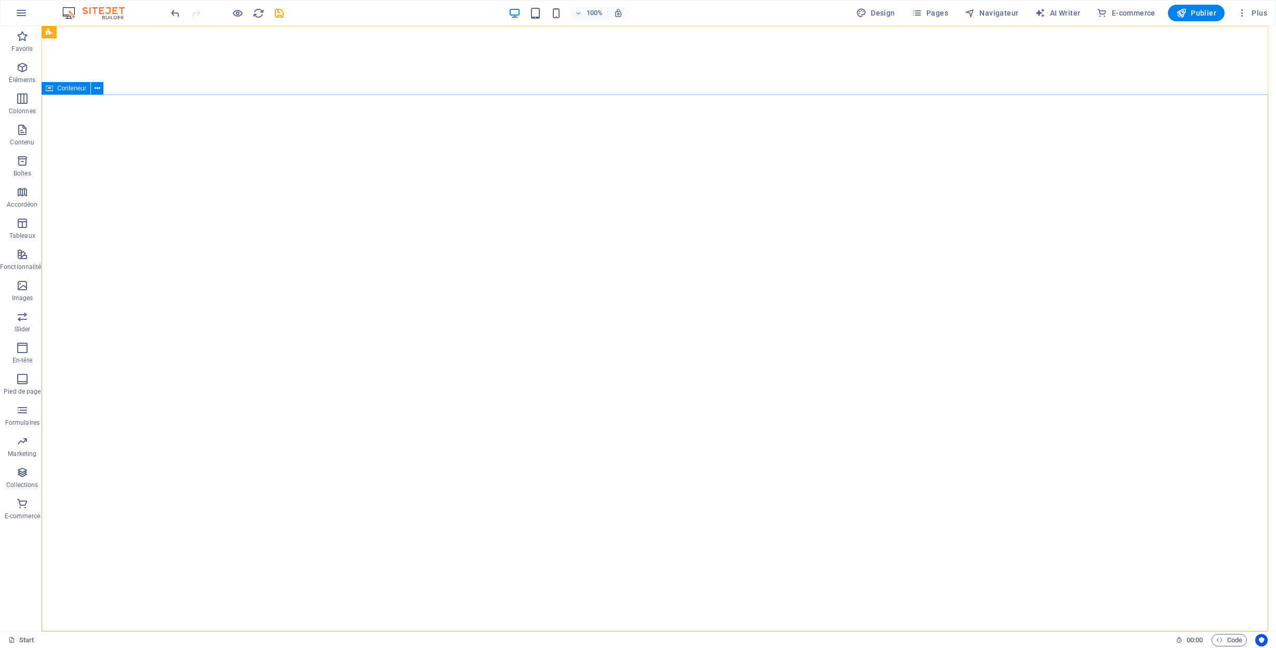
click at [68, 88] on span "Conteneur" at bounding box center [71, 88] width 29 height 6
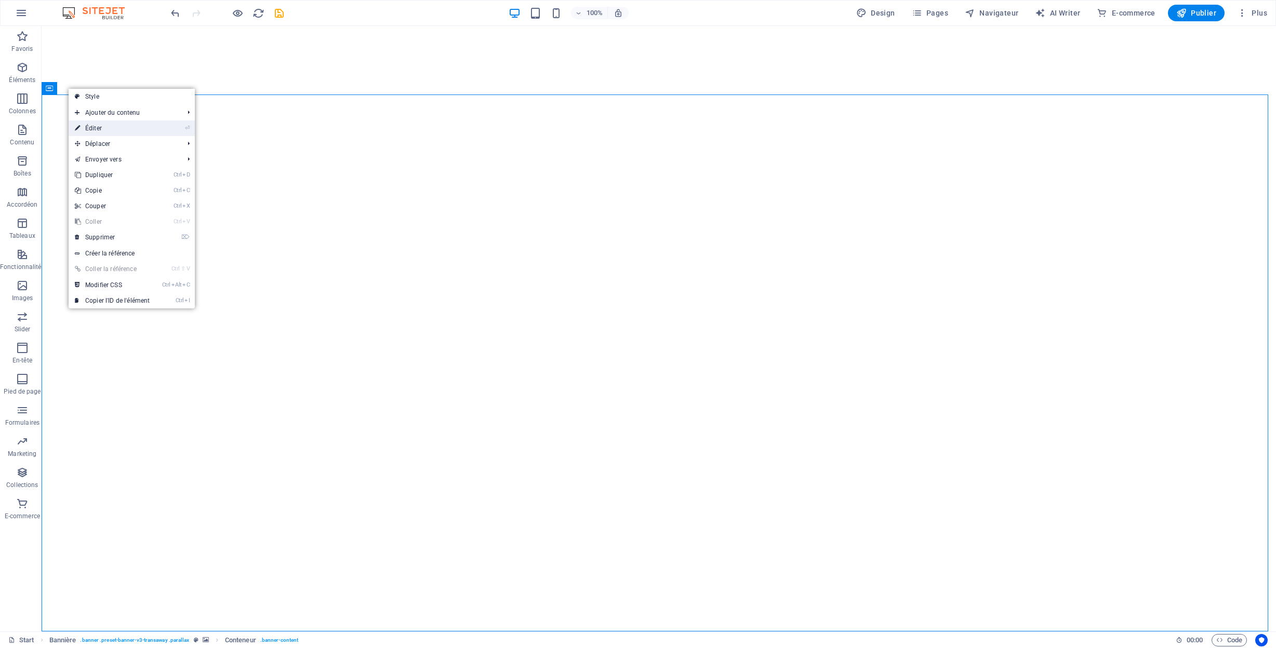
click at [95, 128] on link "⏎ Éditer" at bounding box center [112, 129] width 87 height 16
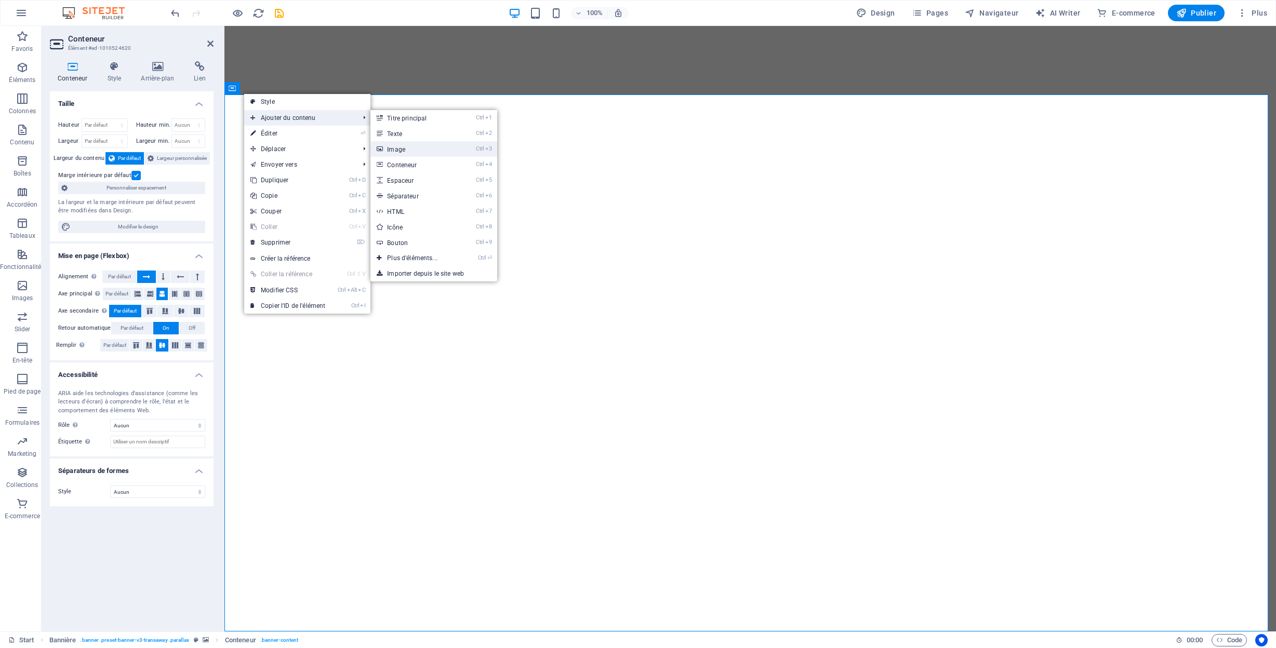
click at [416, 151] on link "Ctrl 3 Image" at bounding box center [414, 149] width 88 height 16
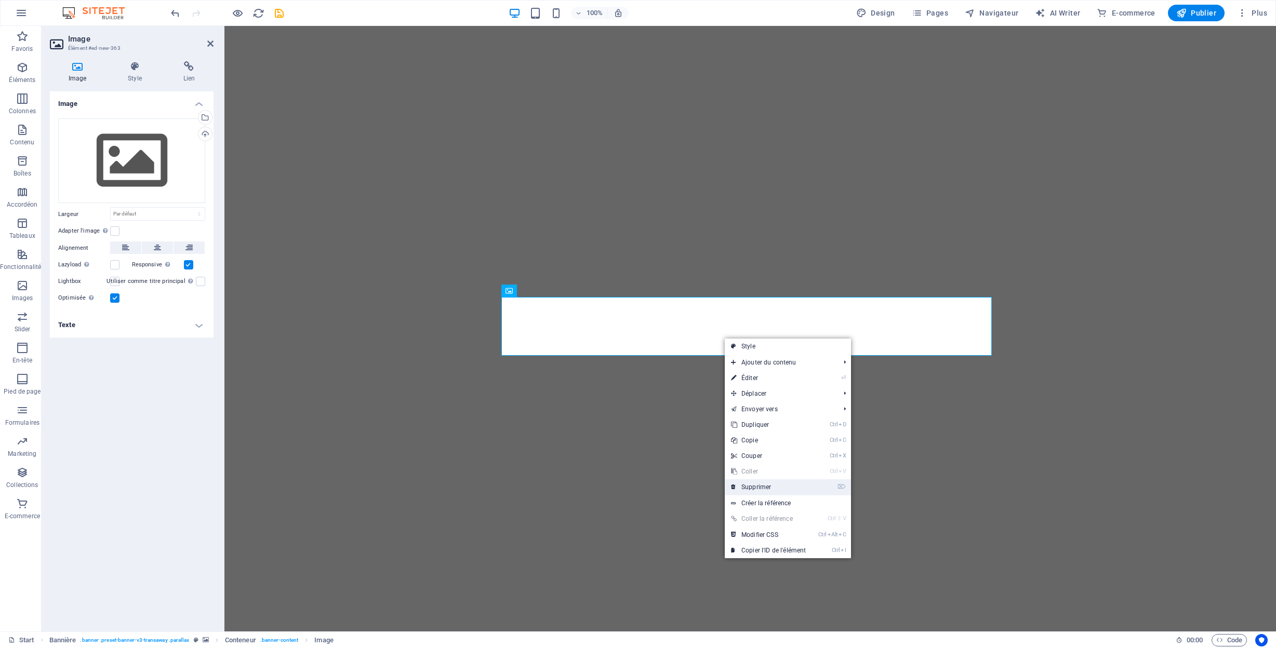
click at [775, 485] on link "⌦ Supprimer" at bounding box center [768, 488] width 87 height 16
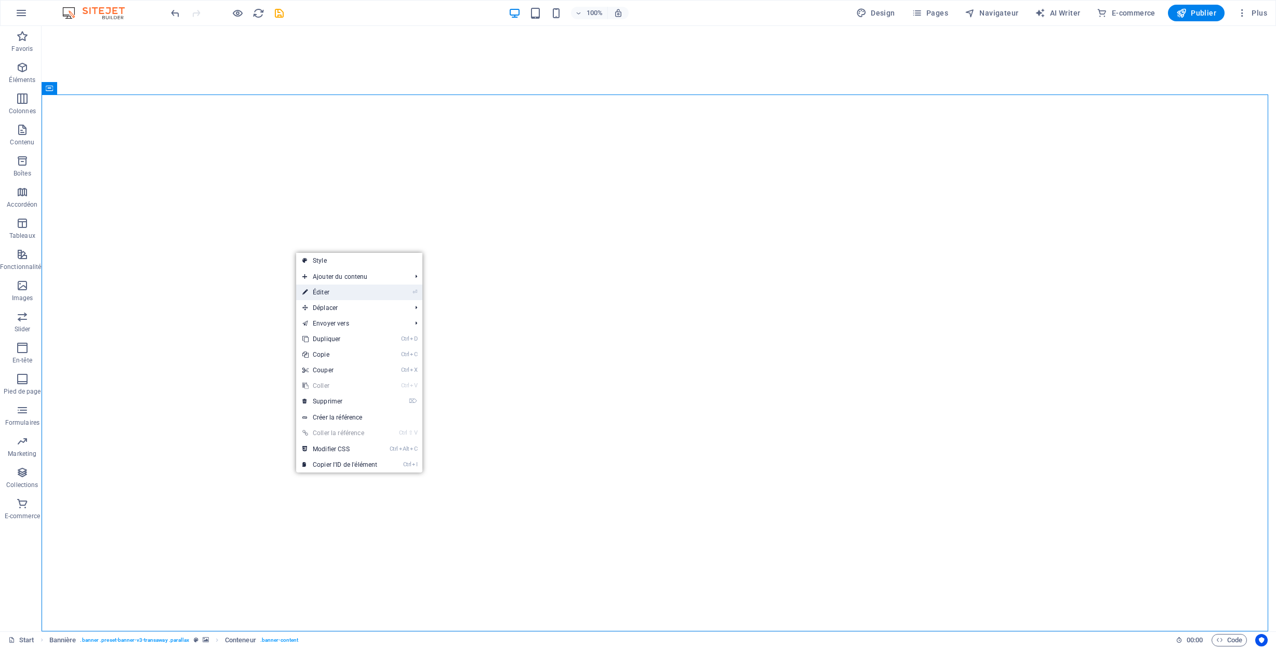
click at [332, 295] on link "⏎ Éditer" at bounding box center [339, 293] width 87 height 16
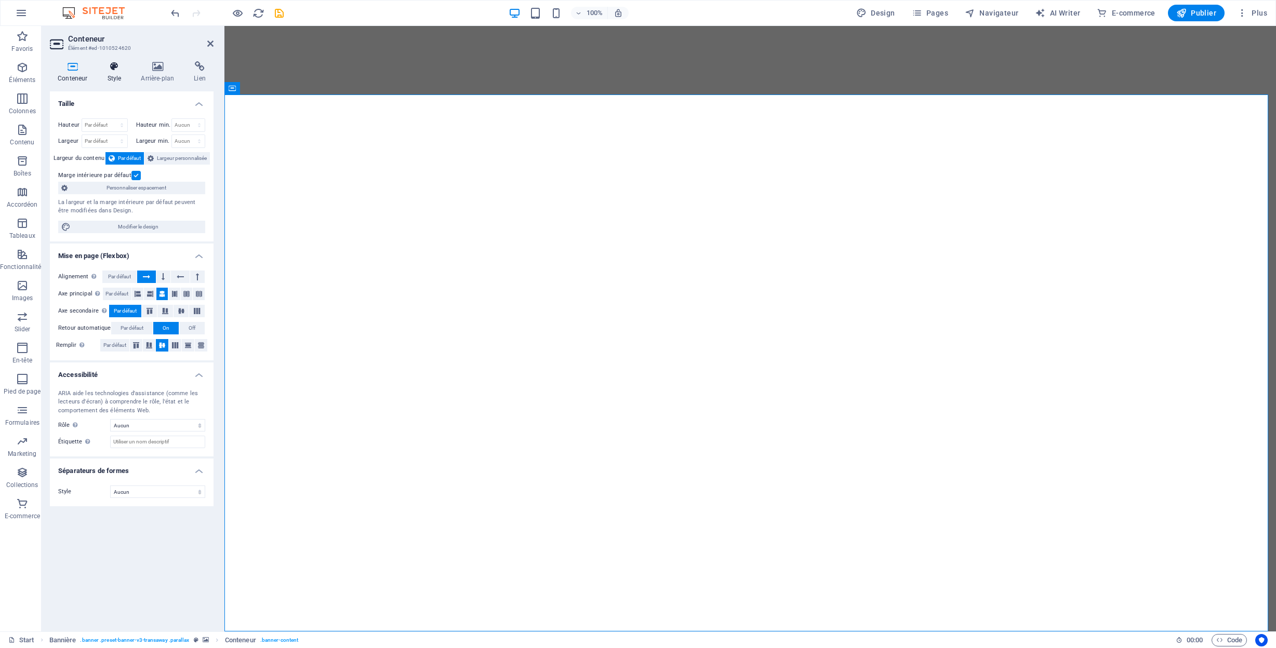
click at [113, 68] on icon at bounding box center [114, 66] width 30 height 10
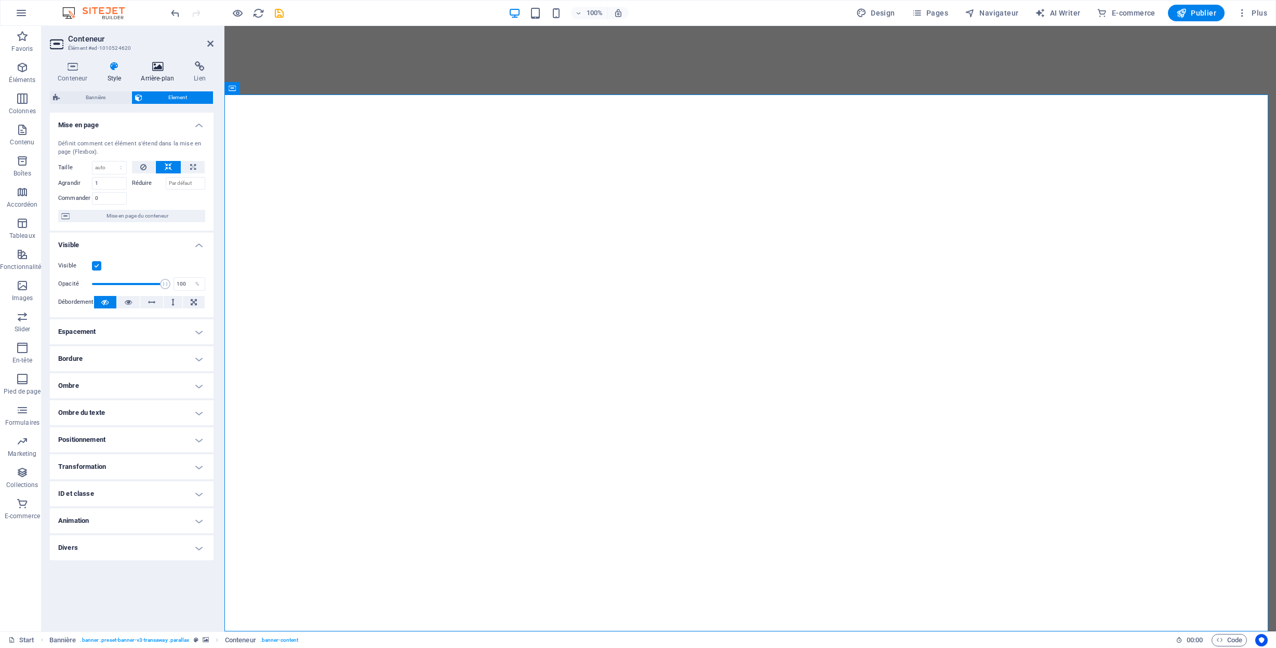
click at [158, 65] on icon at bounding box center [157, 66] width 49 height 10
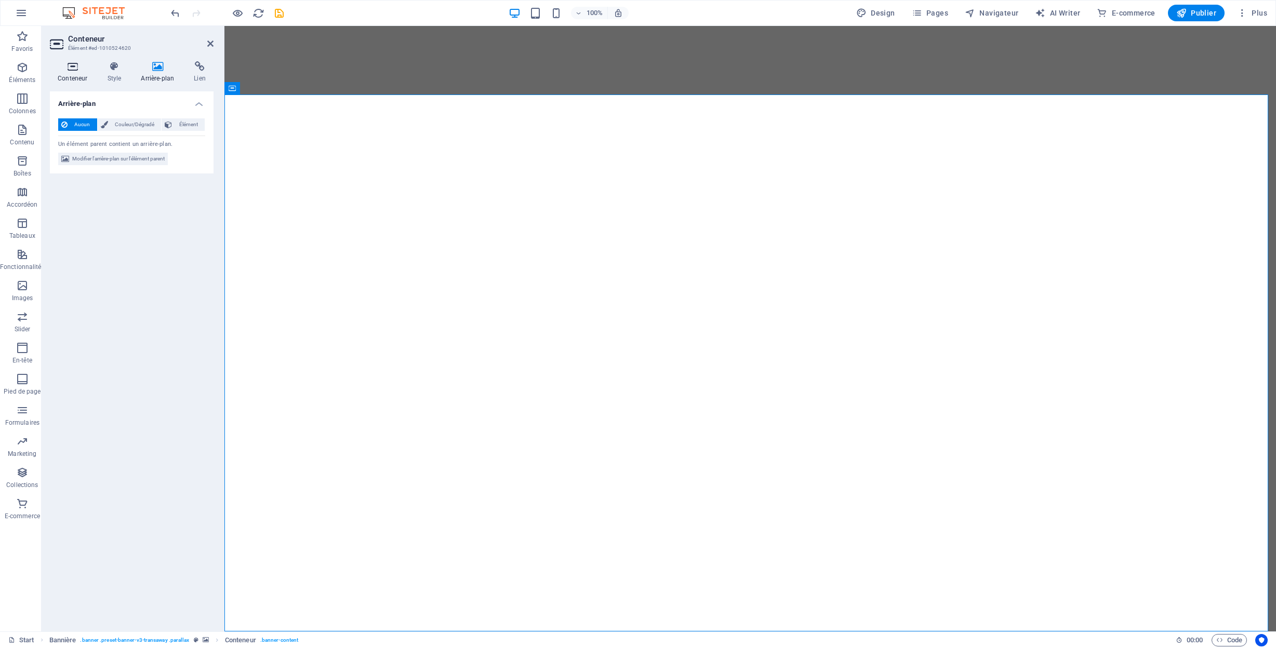
click at [70, 65] on icon at bounding box center [72, 66] width 45 height 10
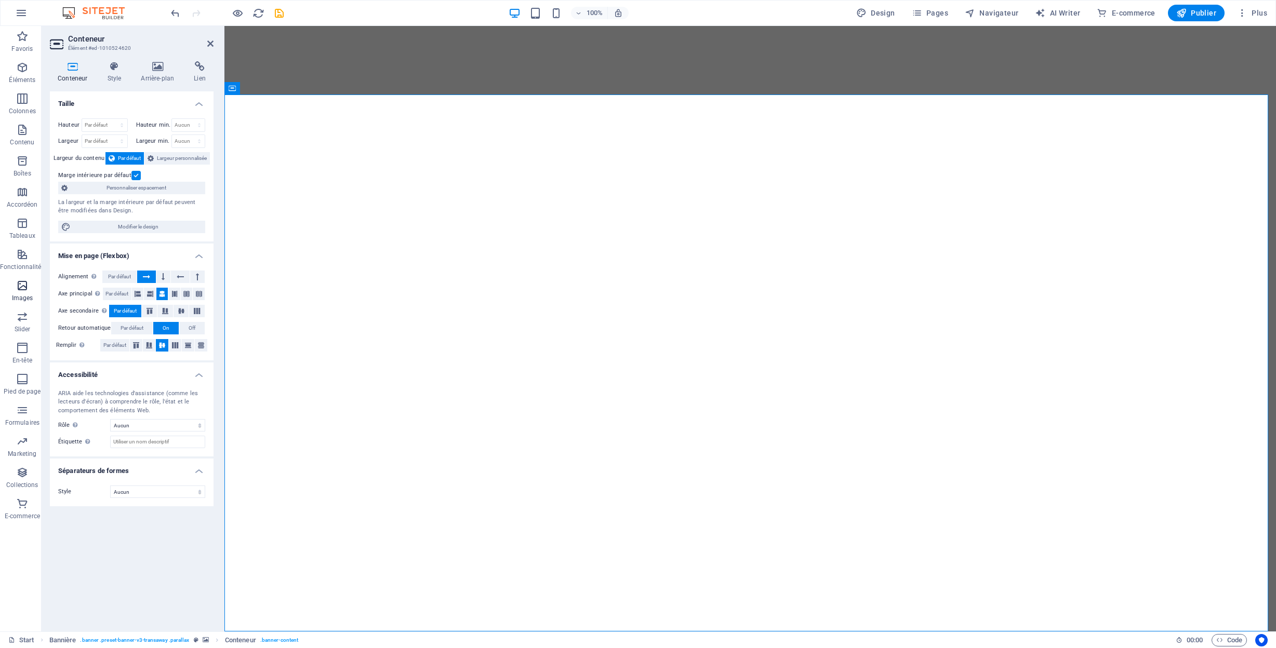
click at [23, 287] on icon "button" at bounding box center [22, 286] width 12 height 12
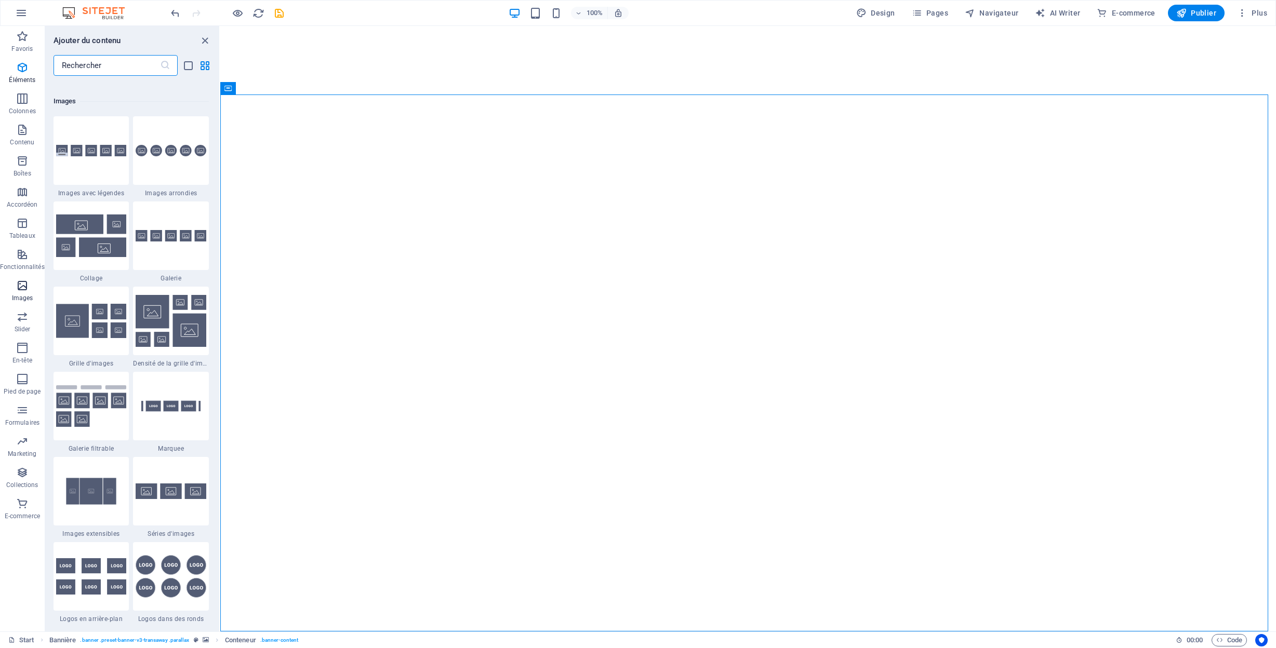
scroll to position [5268, 0]
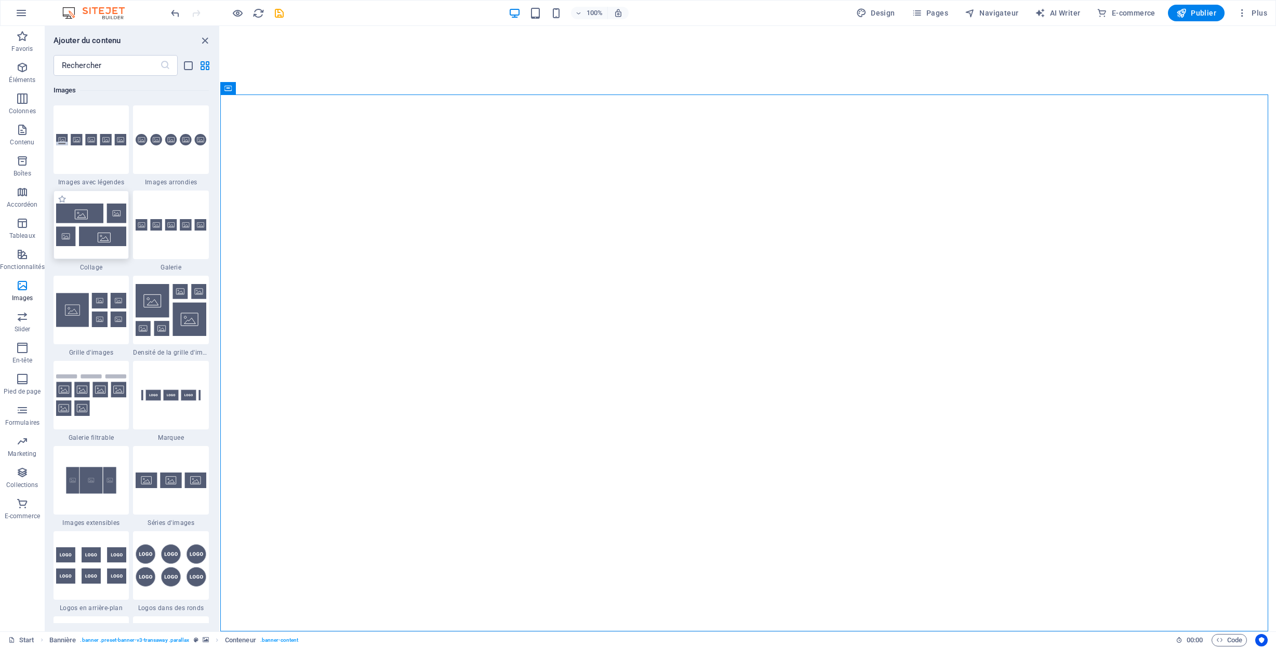
click at [121, 216] on img at bounding box center [91, 225] width 71 height 43
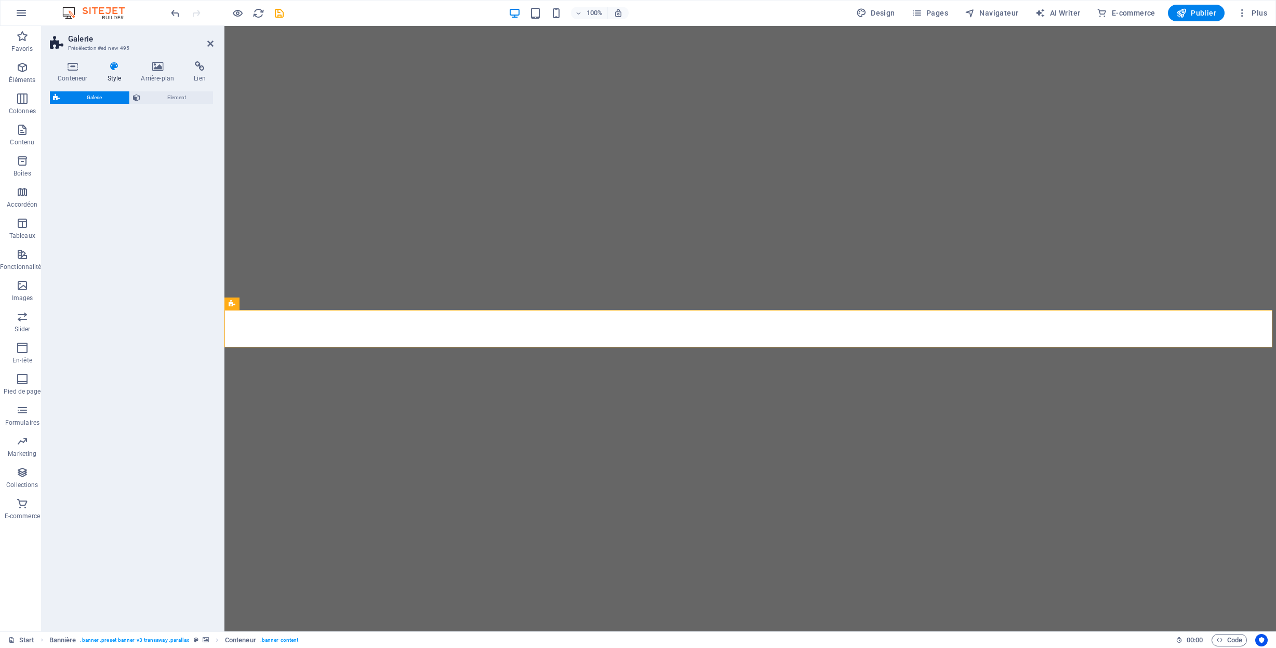
scroll to position [322, 0]
select select "rem"
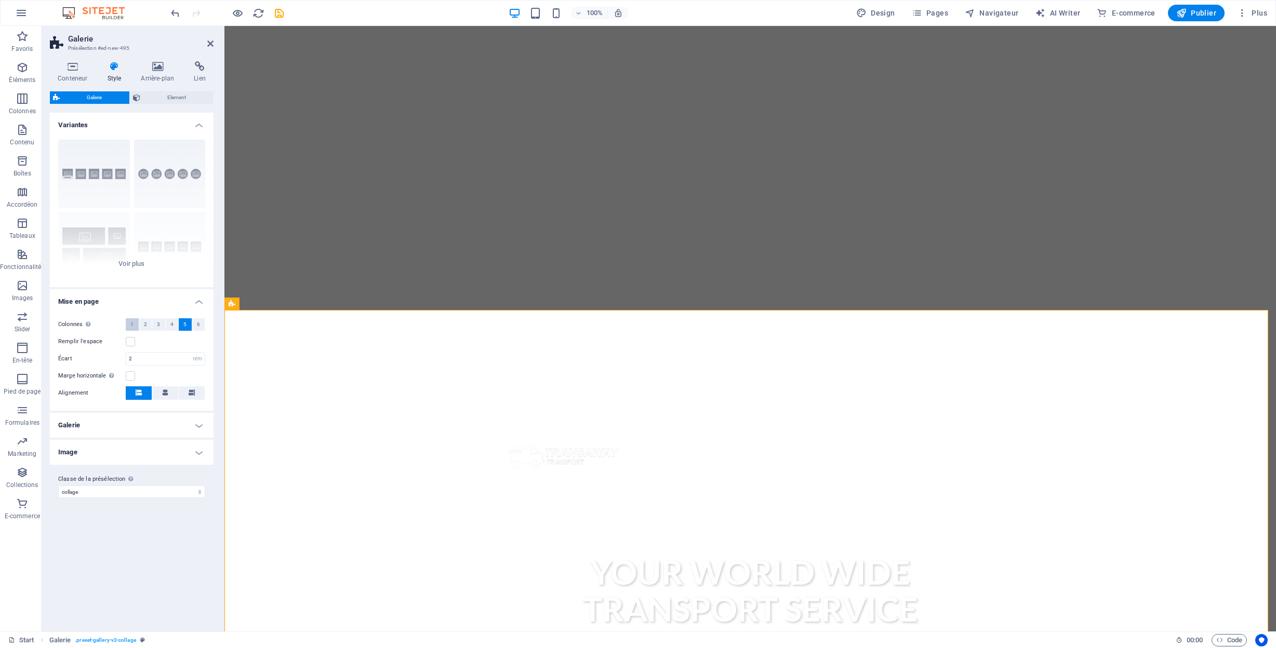
click at [133, 323] on span "1" at bounding box center [131, 324] width 3 height 12
click at [198, 344] on select "px rem % vh vw" at bounding box center [197, 342] width 15 height 12
click at [165, 357] on div "Marge horizontale Uniquement si la "Largeur du contenu" du conteneur n'est pas …" at bounding box center [131, 359] width 147 height 12
click at [134, 360] on label at bounding box center [130, 359] width 9 height 9
click at [0, 0] on input "Marge horizontale Uniquement si la "Largeur du contenu" du conteneur n'est pas …" at bounding box center [0, 0] width 0 height 0
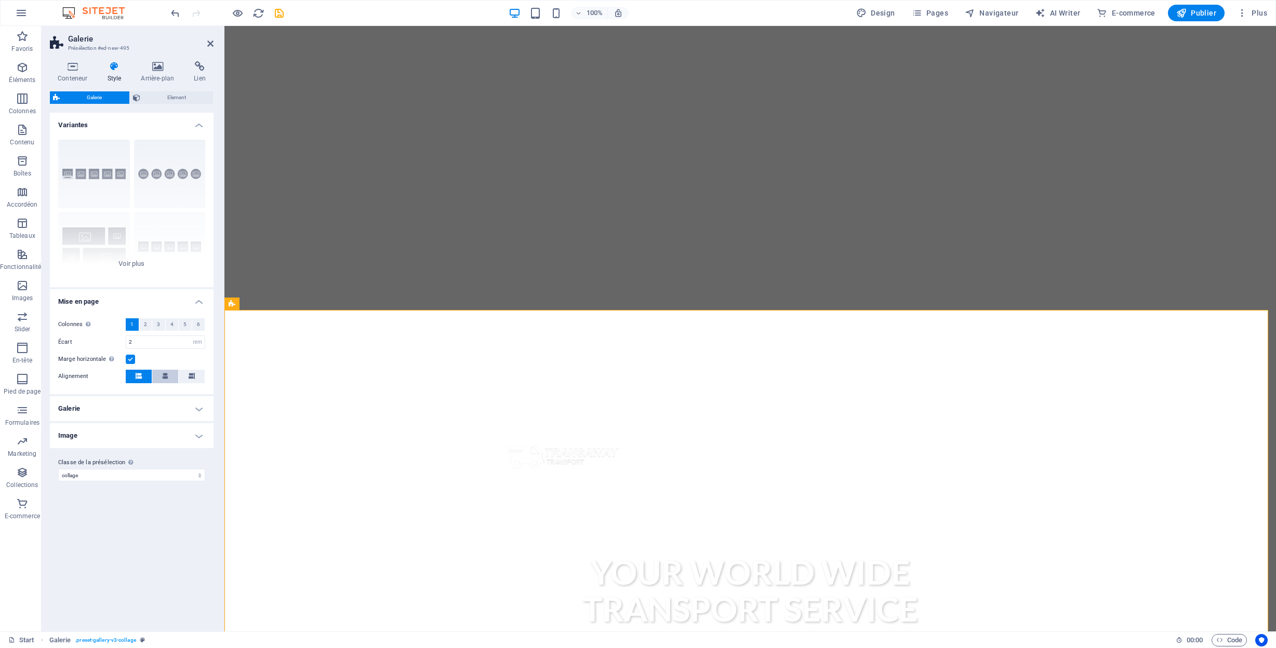
click at [164, 379] on span at bounding box center [165, 377] width 6 height 14
click at [175, 98] on span "Element" at bounding box center [176, 97] width 67 height 12
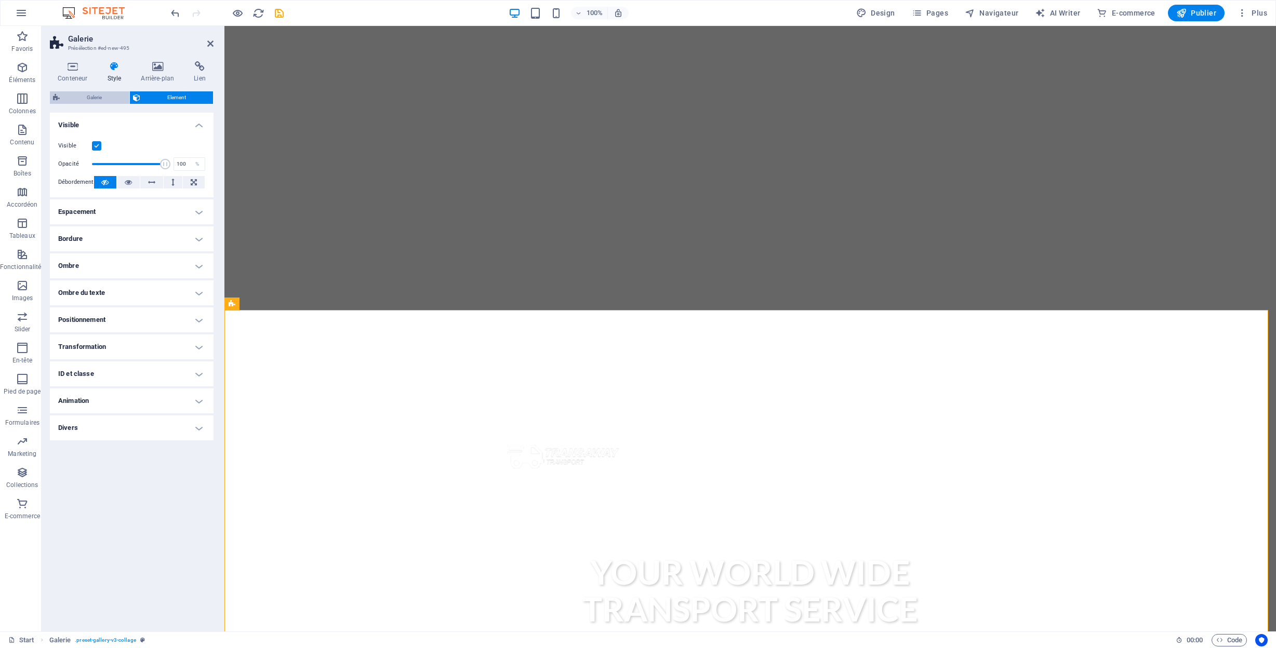
click at [100, 95] on span "Galerie" at bounding box center [94, 97] width 63 height 12
